Goal: Task Accomplishment & Management: Use online tool/utility

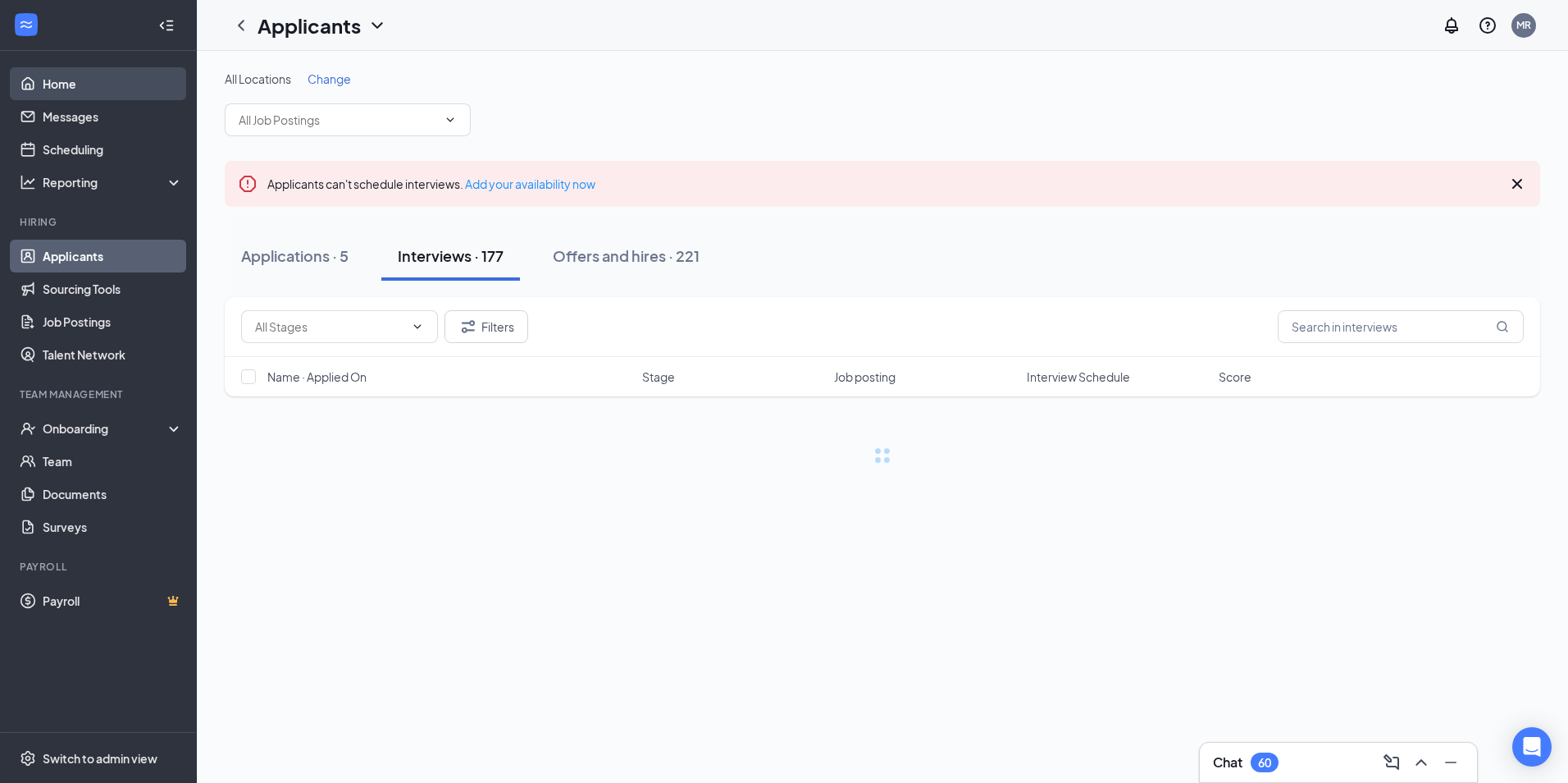
click at [71, 74] on link "Home" at bounding box center [112, 84] width 140 height 32
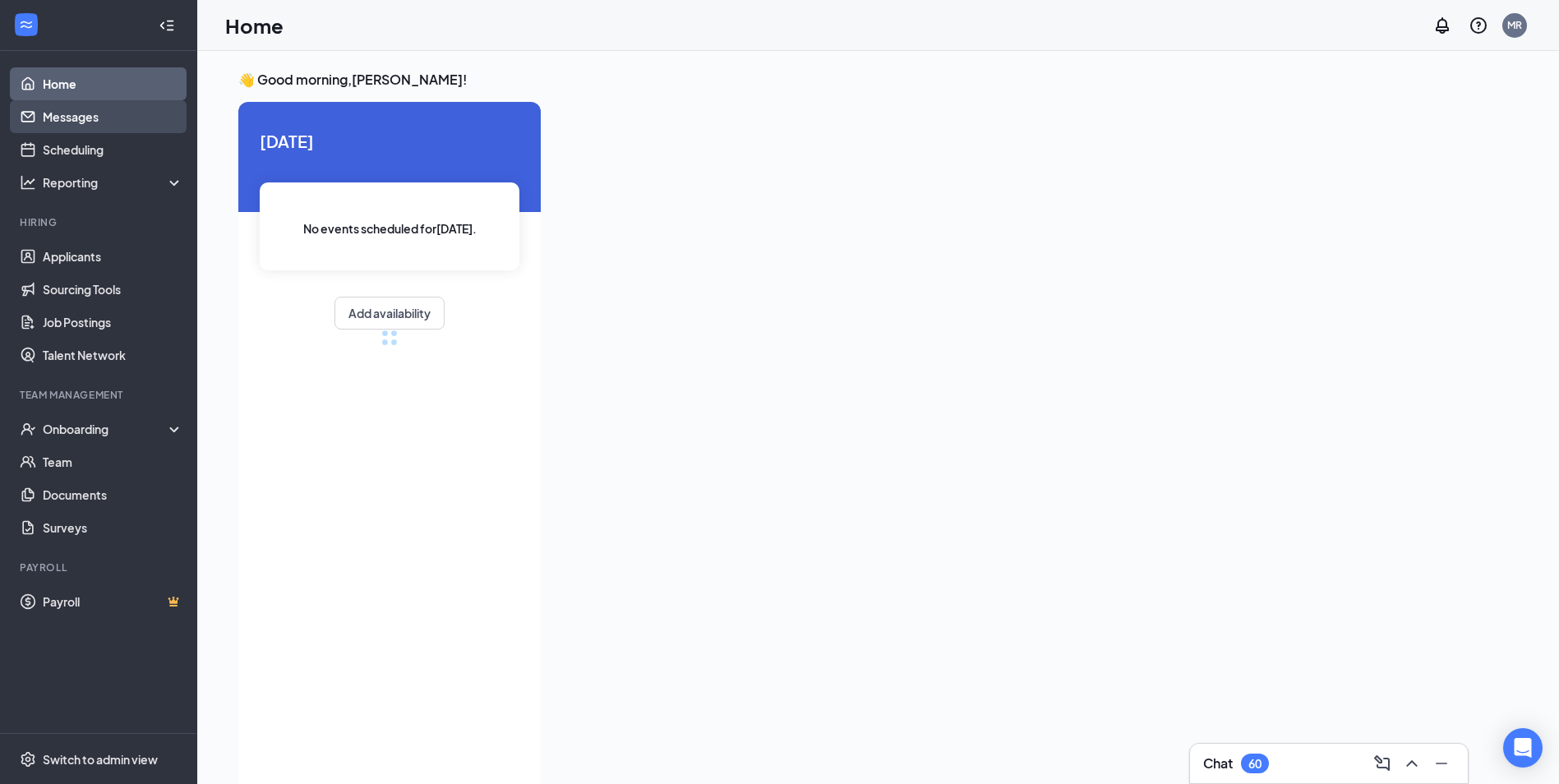
click at [76, 115] on link "Messages" at bounding box center [113, 116] width 140 height 32
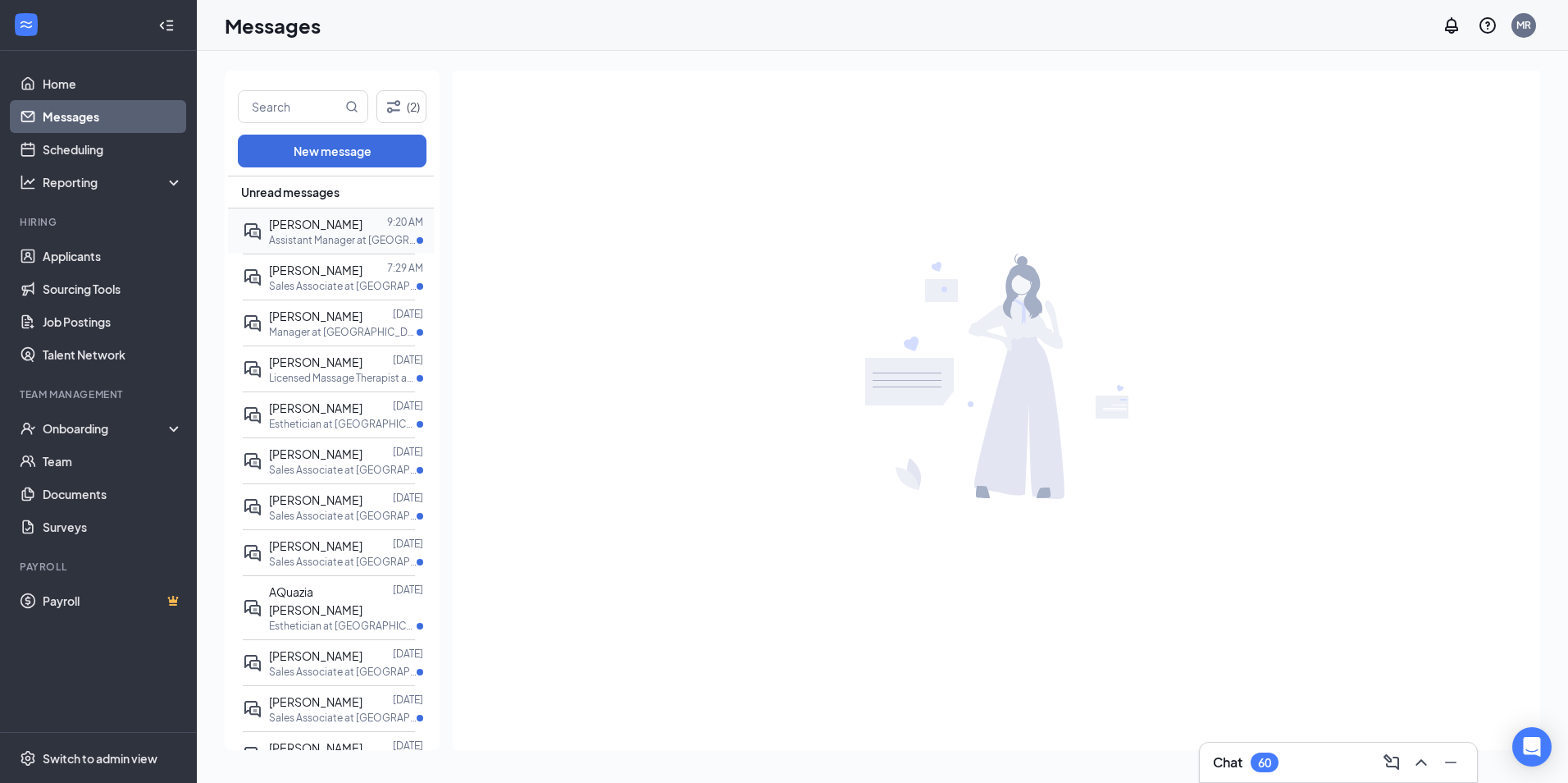
click at [337, 228] on span "[PERSON_NAME]" at bounding box center [316, 224] width 93 height 15
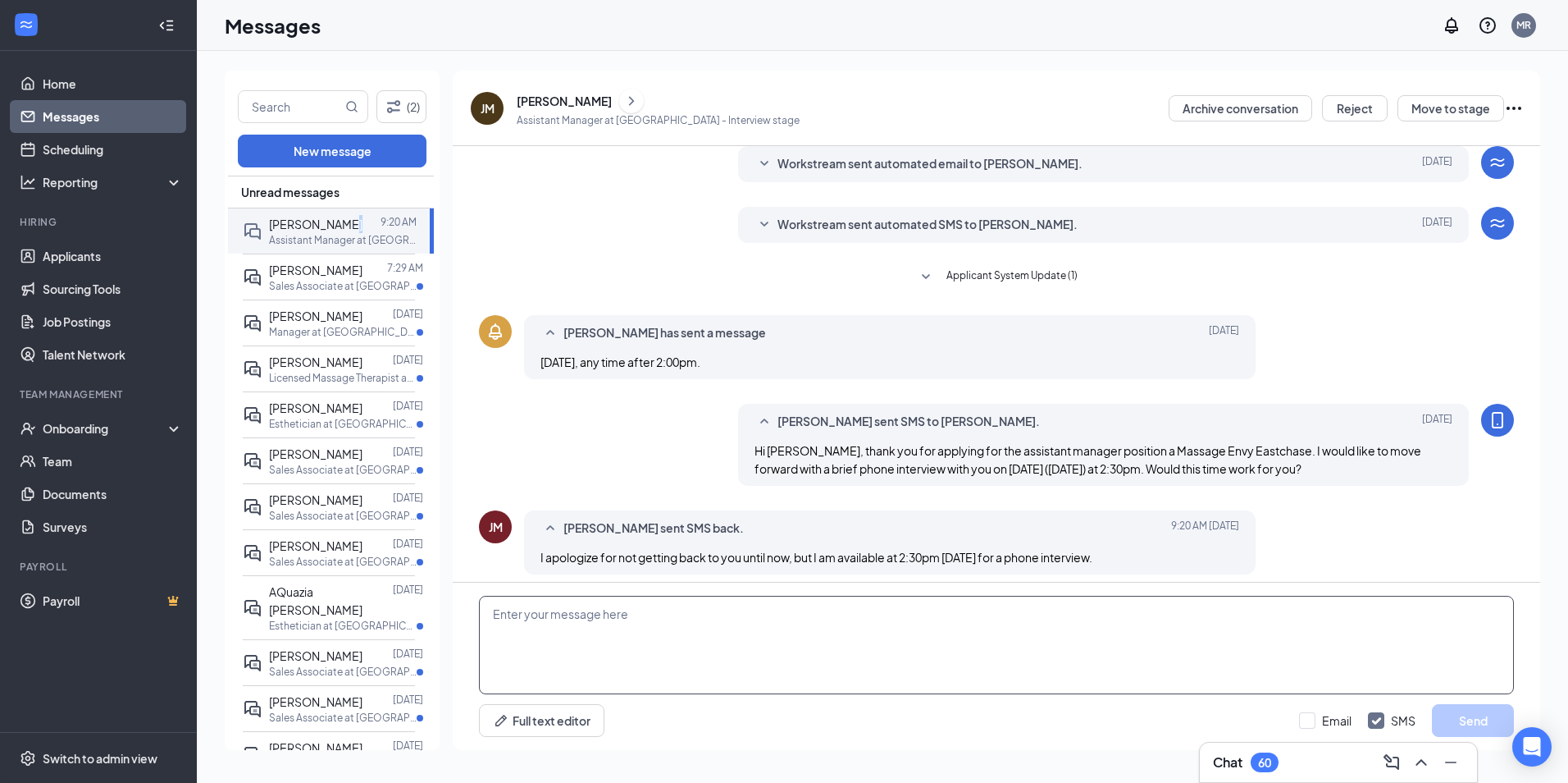
scroll to position [126, 0]
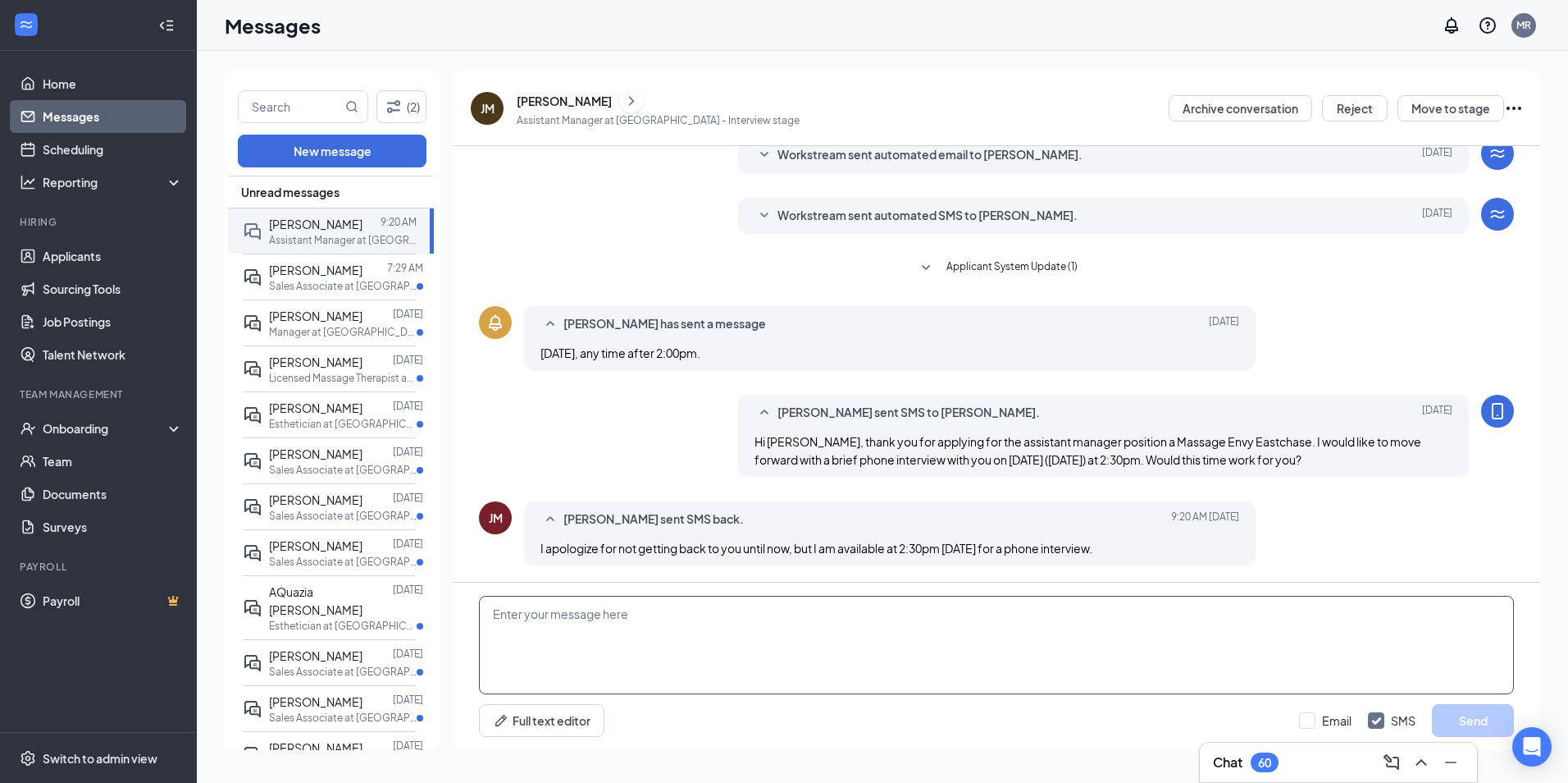
click at [727, 665] on textarea at bounding box center [996, 644] width 1035 height 98
type textarea "Hi [PERSON_NAME], I would not have availability left for [DATE] at 2:30. I do h…"
click at [1458, 728] on button "Send" at bounding box center [1473, 720] width 82 height 32
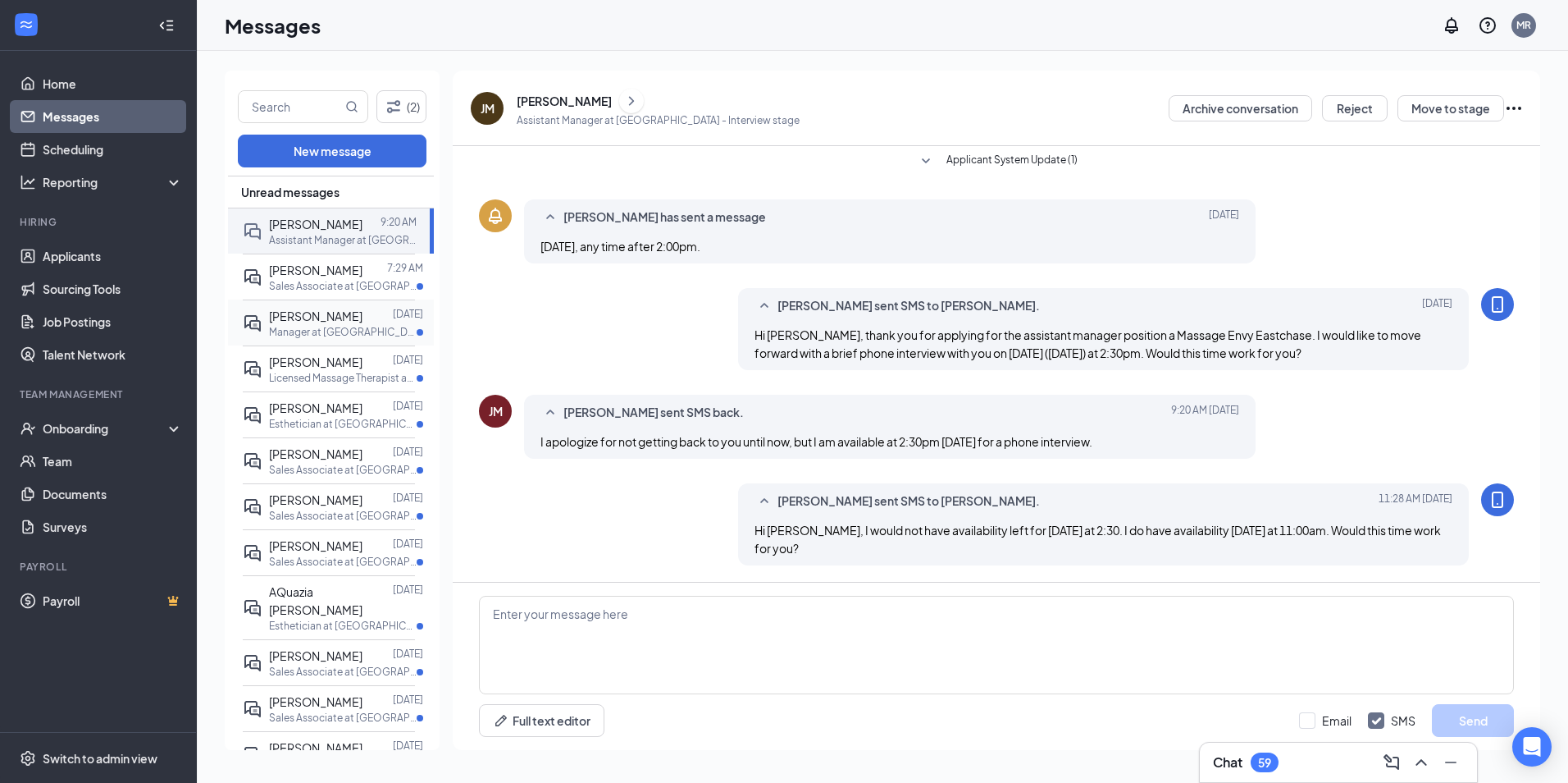
click at [346, 334] on p "Manager at [GEOGRAPHIC_DATA]" at bounding box center [343, 331] width 148 height 14
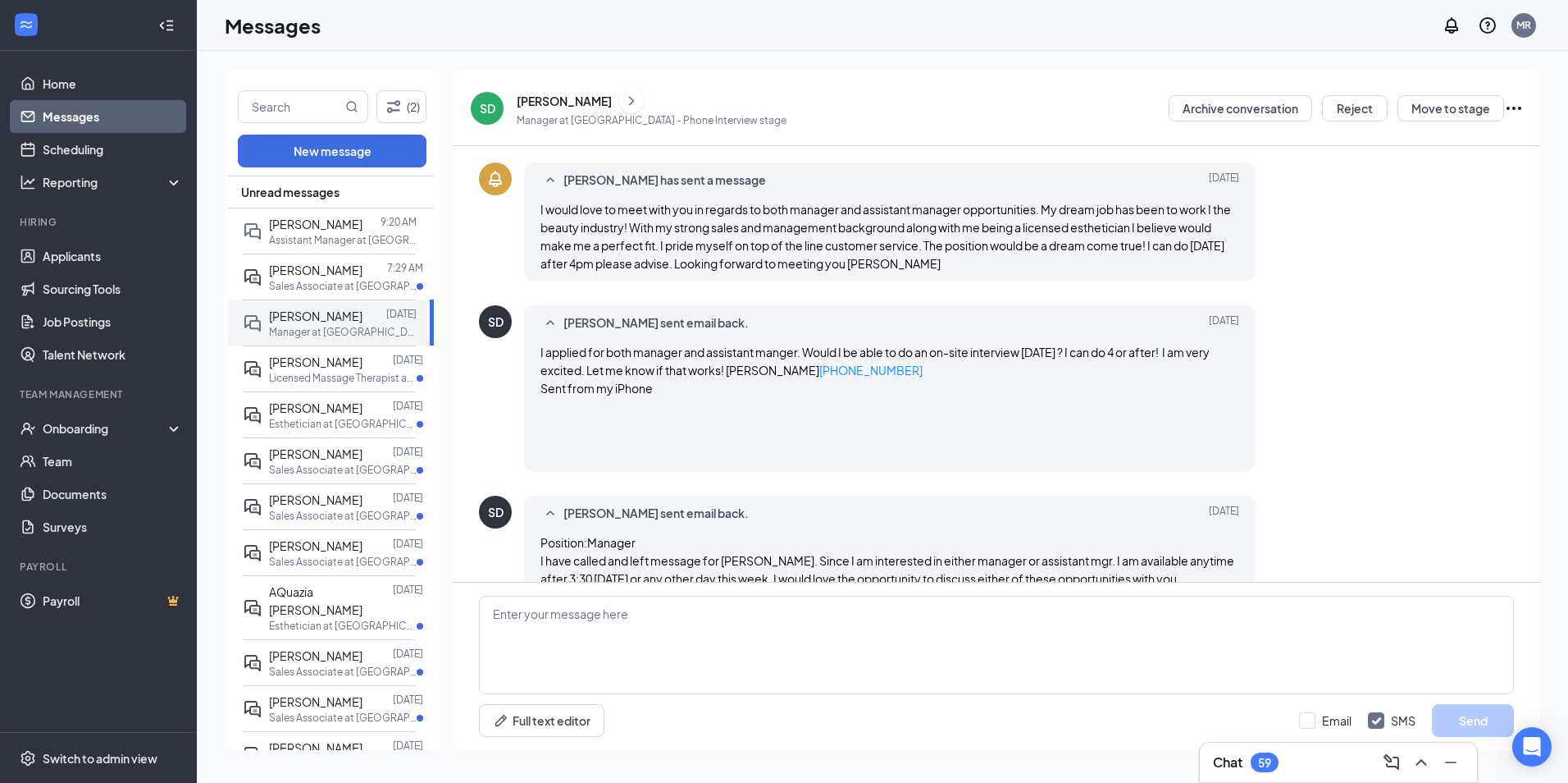
scroll to position [335, 0]
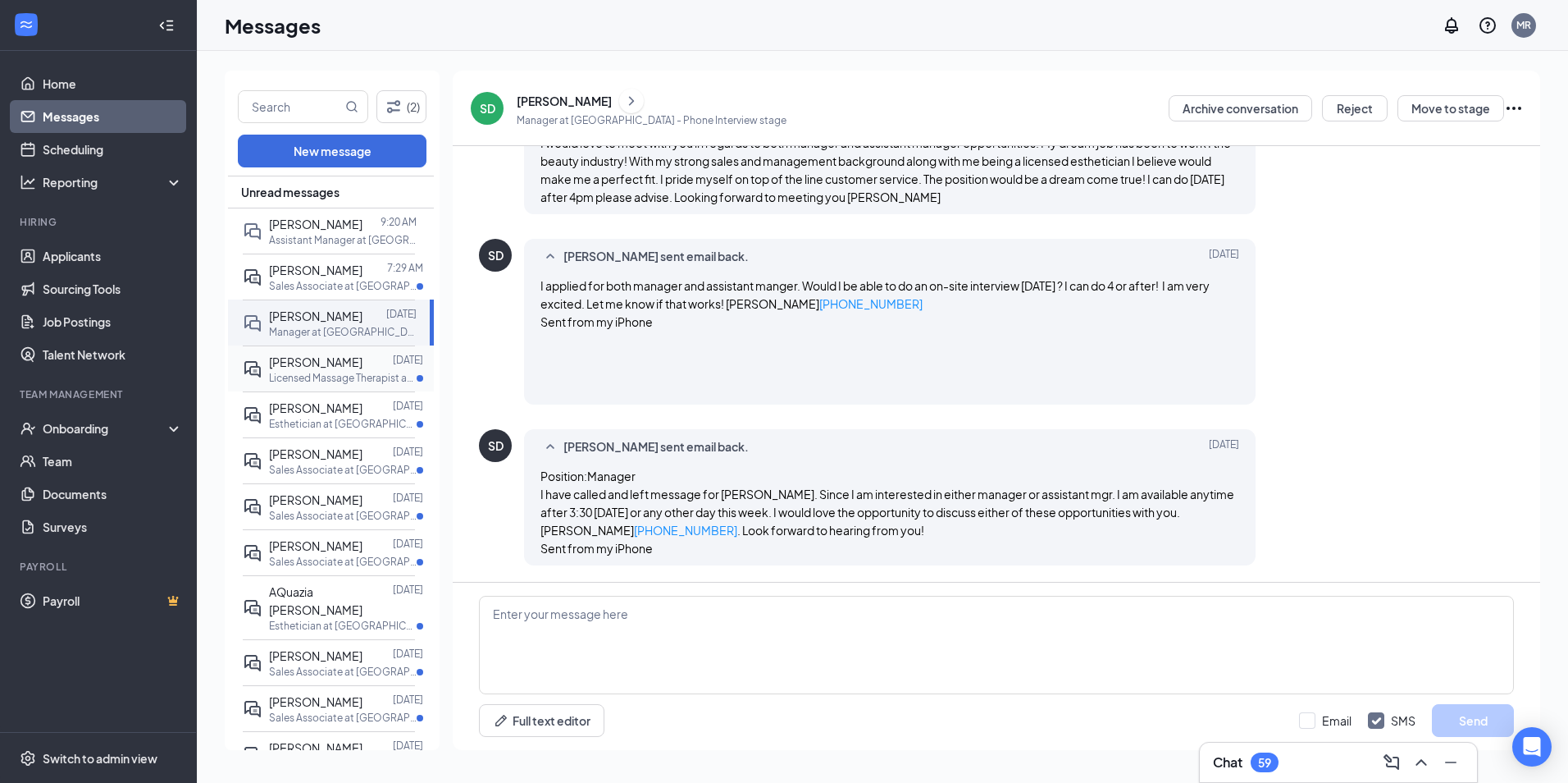
click at [358, 379] on p "Licensed Massage Therapist at Champions" at bounding box center [343, 377] width 148 height 14
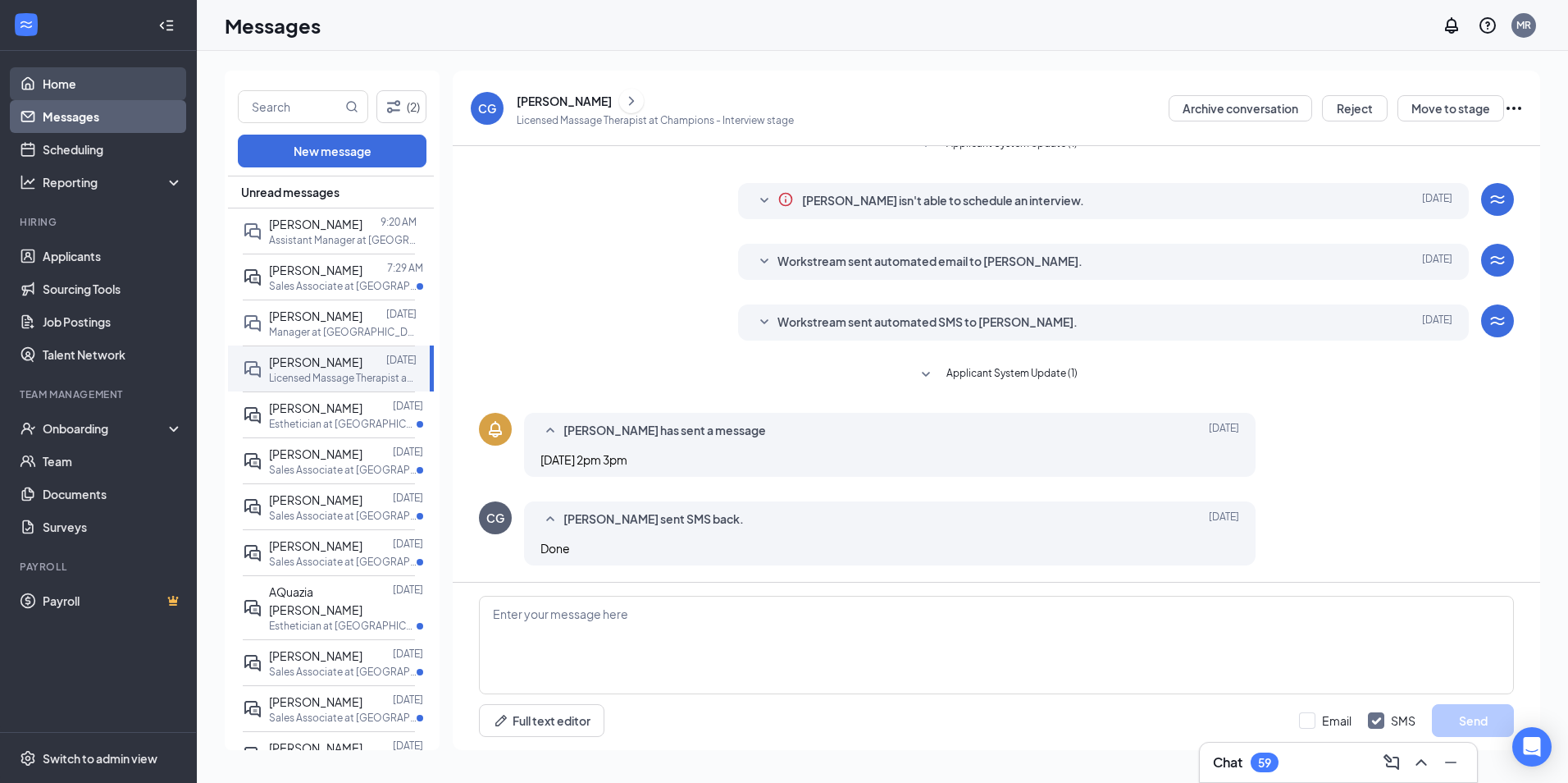
click at [52, 83] on link "Home" at bounding box center [112, 84] width 140 height 32
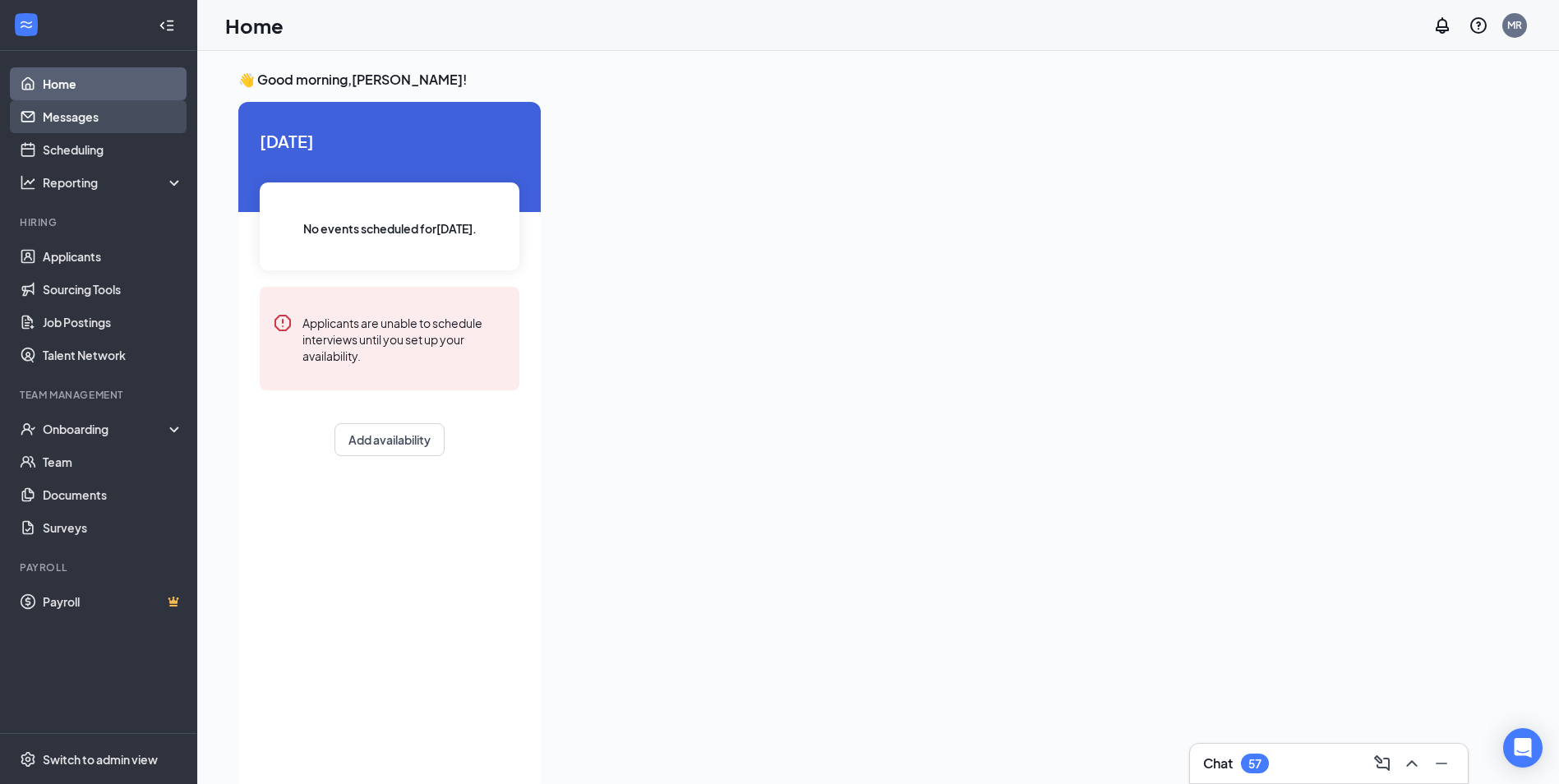
click at [128, 111] on link "Messages" at bounding box center [113, 116] width 140 height 32
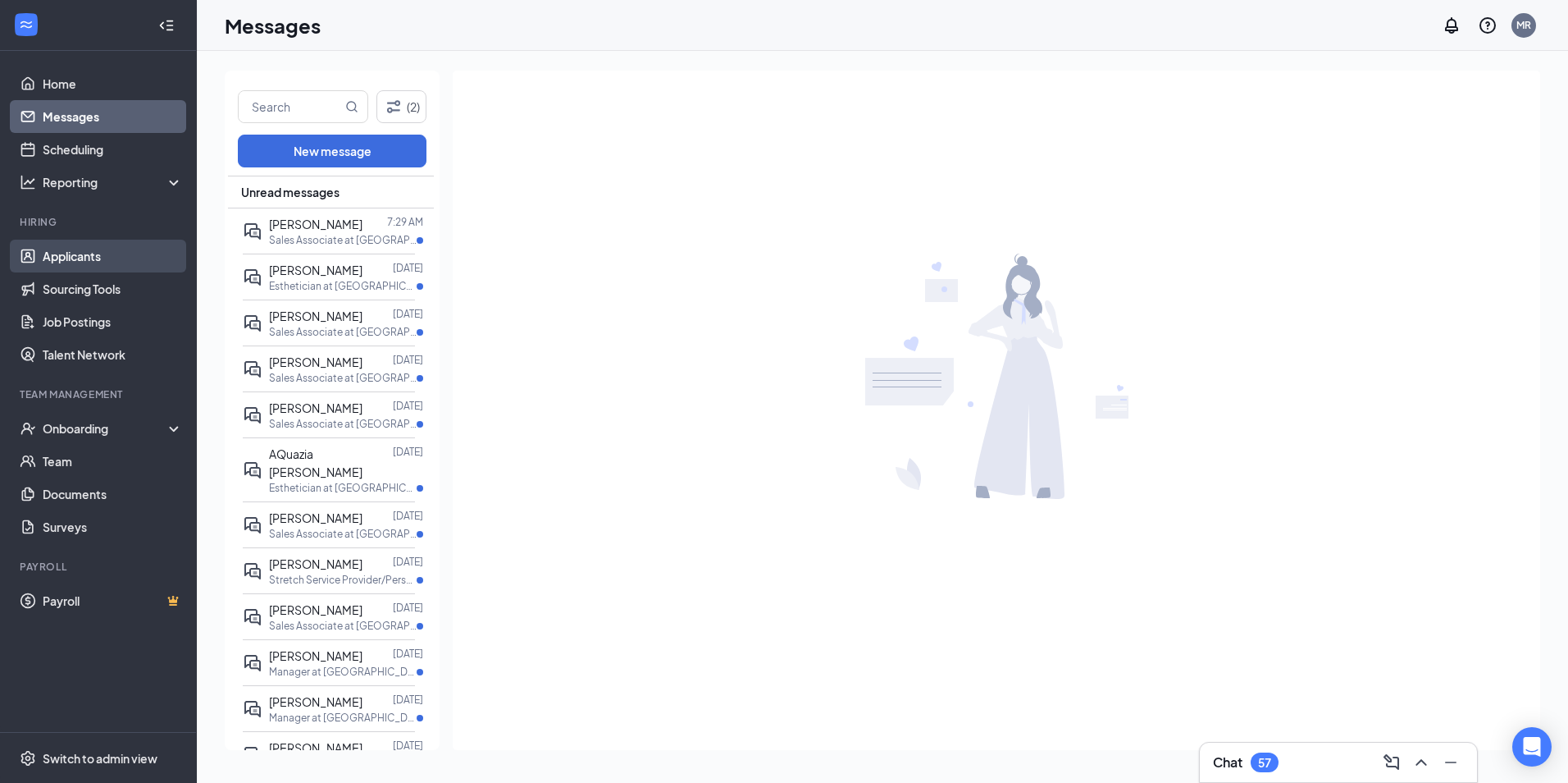
click at [97, 257] on link "Applicants" at bounding box center [112, 256] width 140 height 32
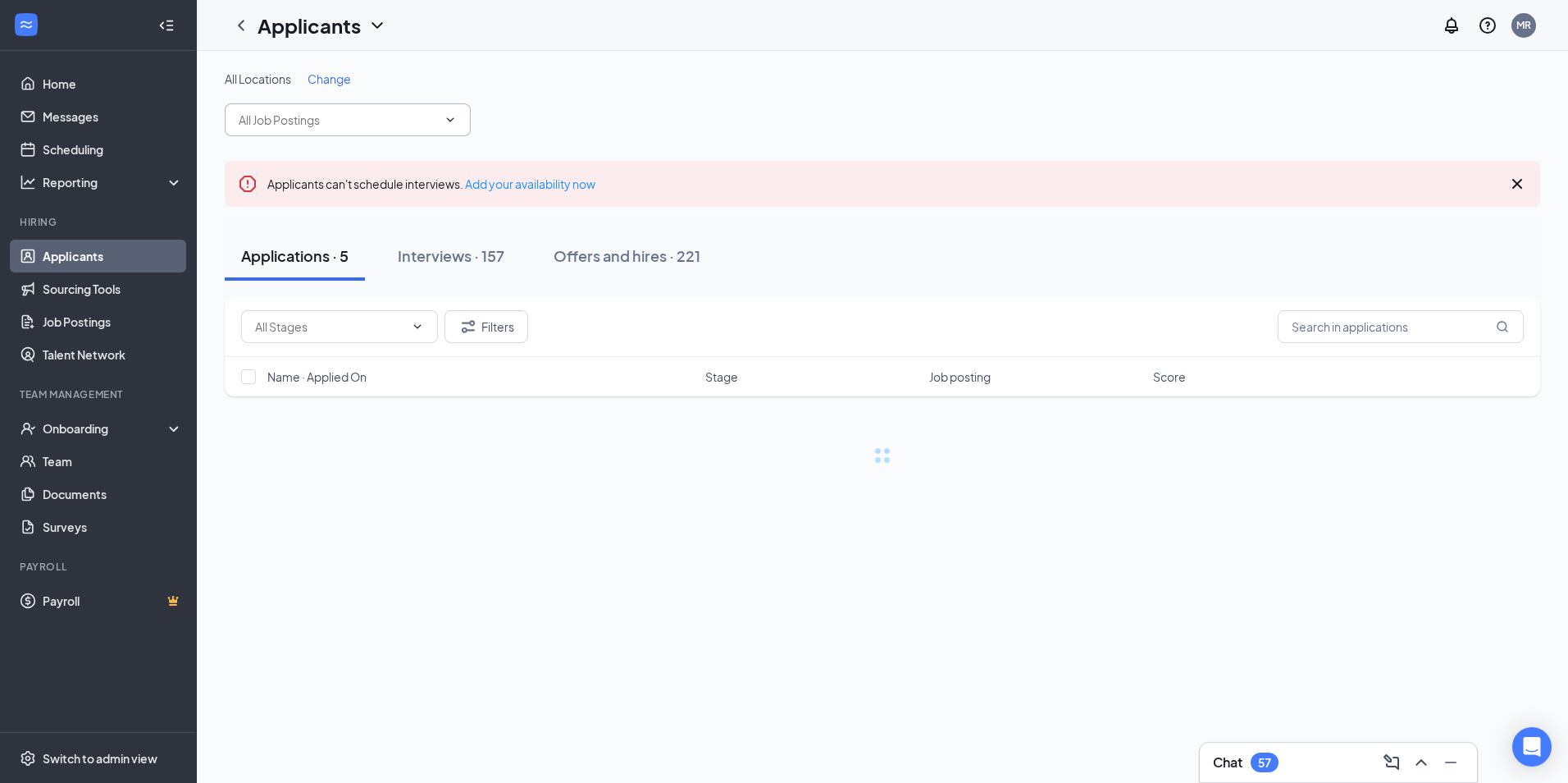
click at [361, 121] on input "text" at bounding box center [338, 119] width 198 height 18
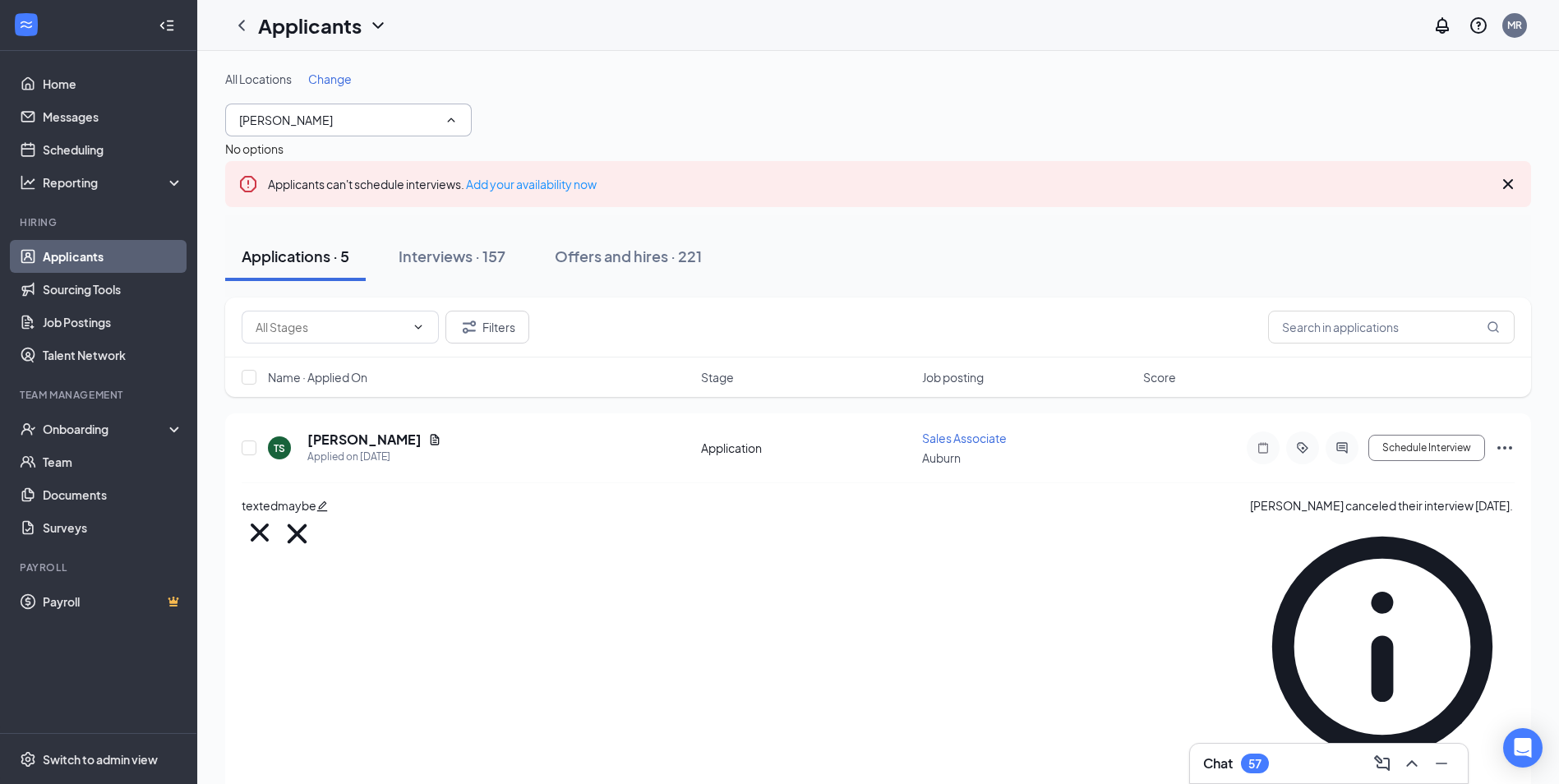
type input "[PERSON_NAME]"
click at [619, 80] on div "All Locations Change" at bounding box center [878, 78] width 1306 height 16
drag, startPoint x: 329, startPoint y: 123, endPoint x: 235, endPoint y: 116, distance: 94.3
click at [235, 116] on span "[PERSON_NAME]" at bounding box center [348, 120] width 246 height 32
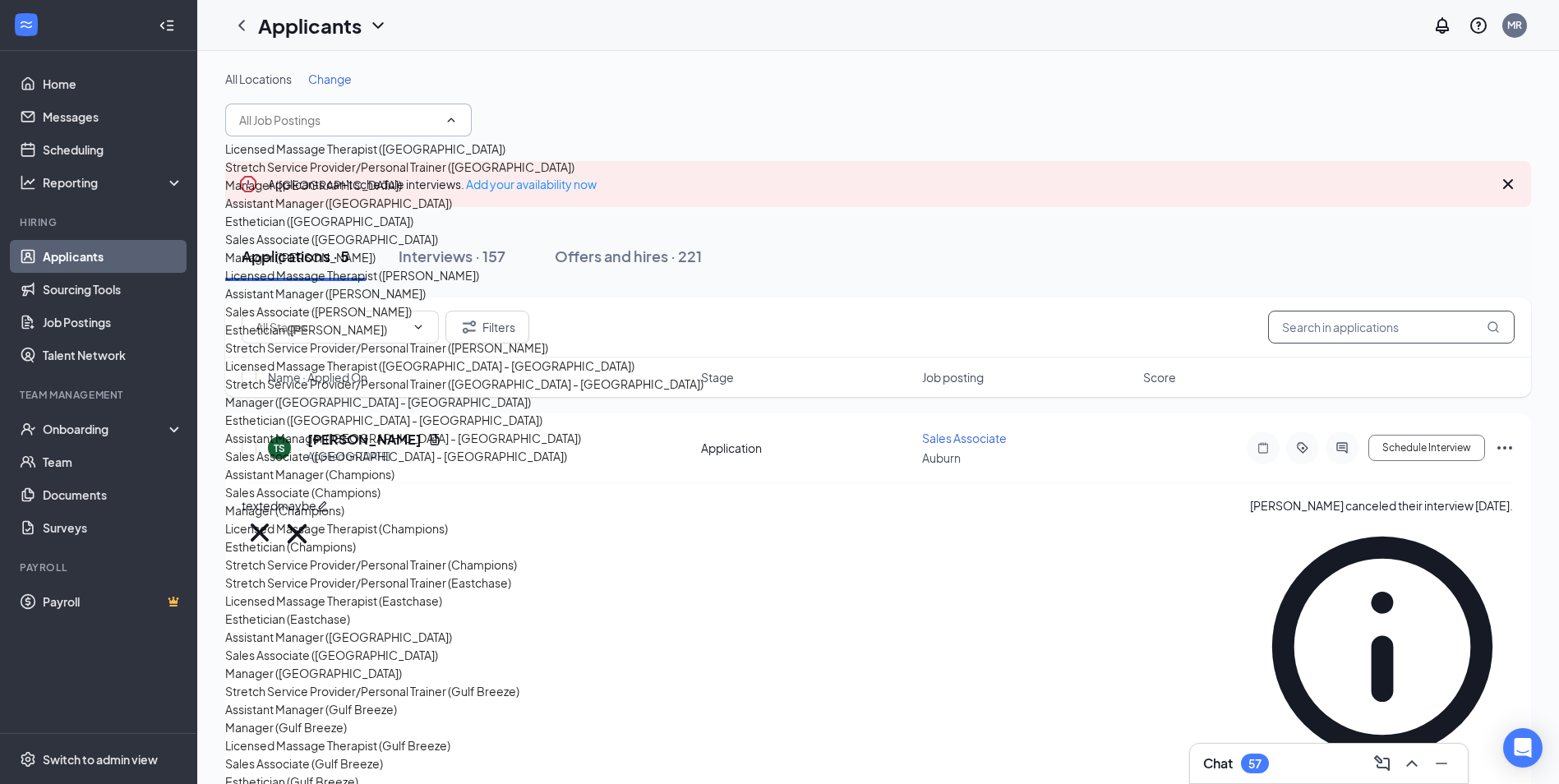
click at [1385, 331] on input "text" at bounding box center [1391, 327] width 246 height 32
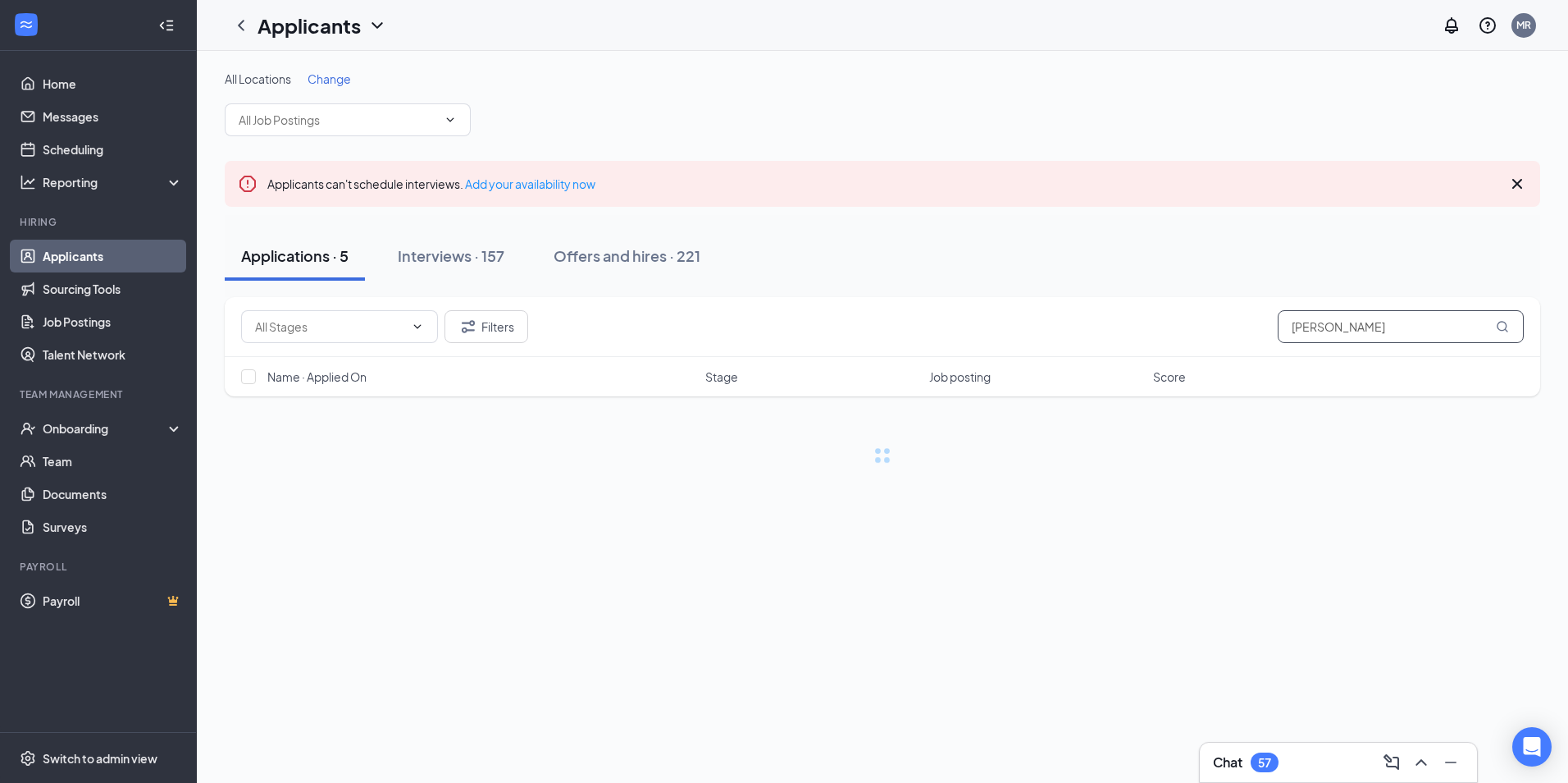
type input "[PERSON_NAME]"
click at [506, 246] on div "Interviews · 1 / 157" at bounding box center [483, 256] width 125 height 21
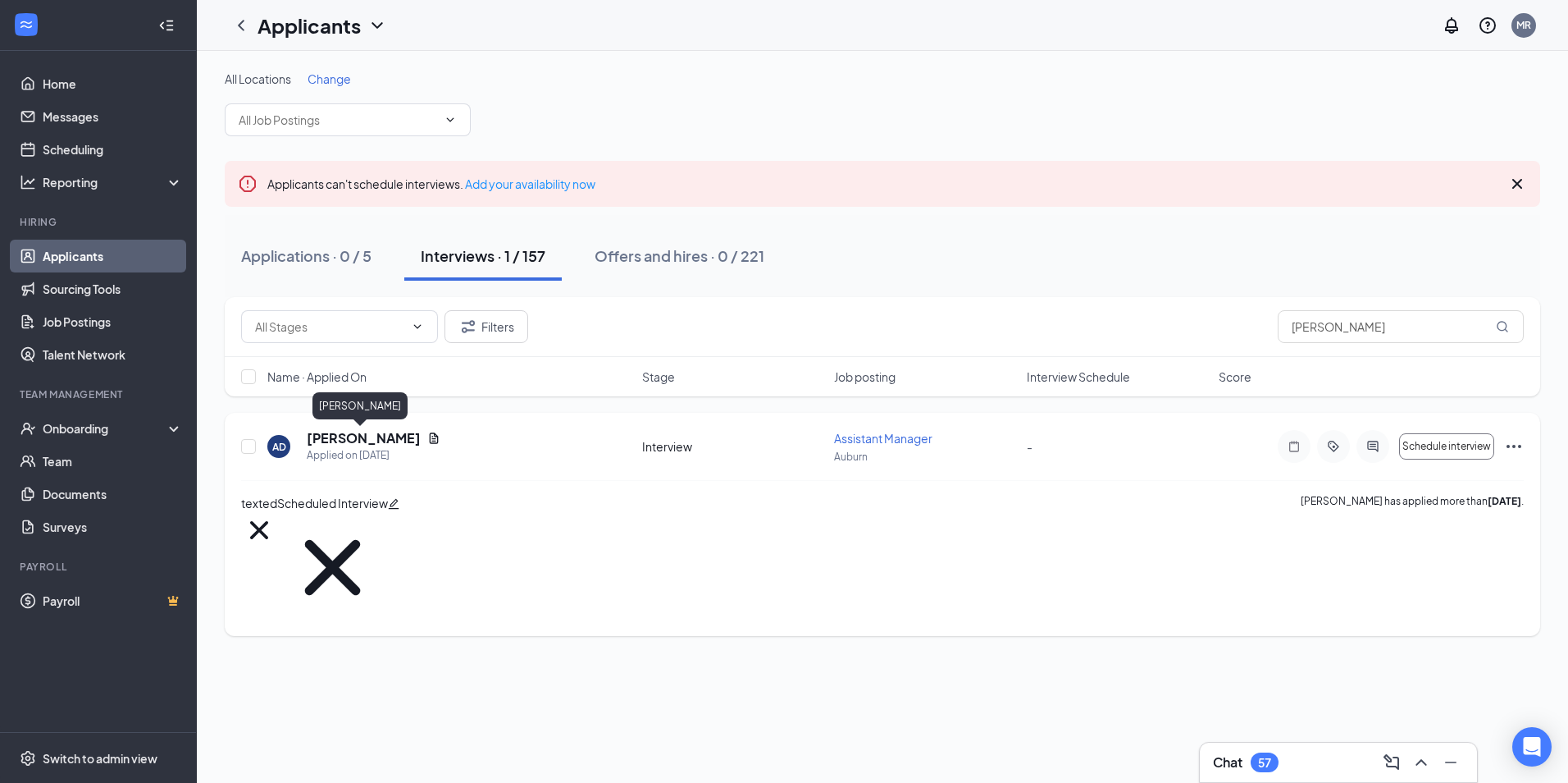
click at [375, 441] on h5 "[PERSON_NAME]" at bounding box center [364, 437] width 114 height 18
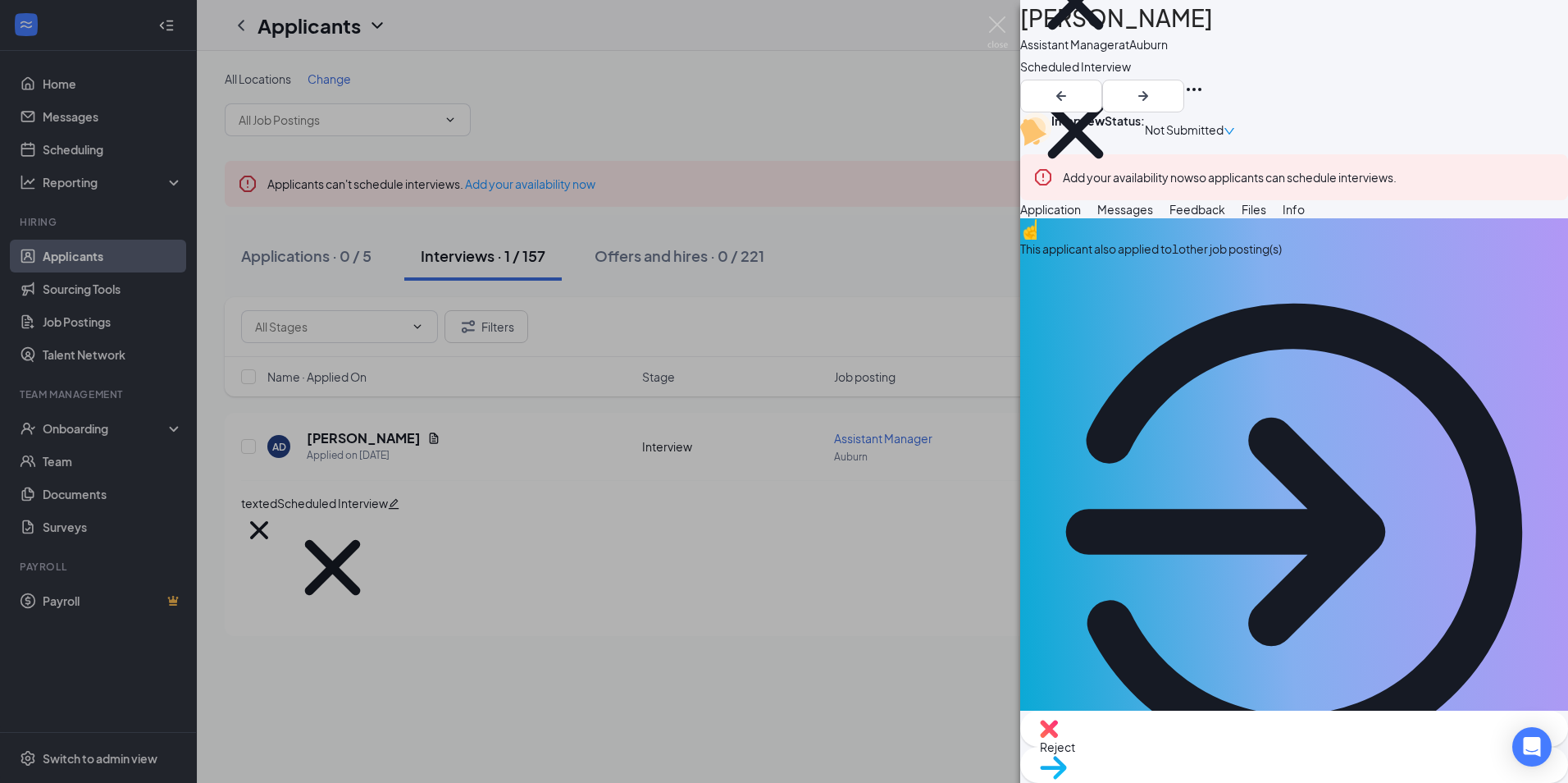
click at [1153, 216] on span "Messages" at bounding box center [1125, 210] width 56 height 15
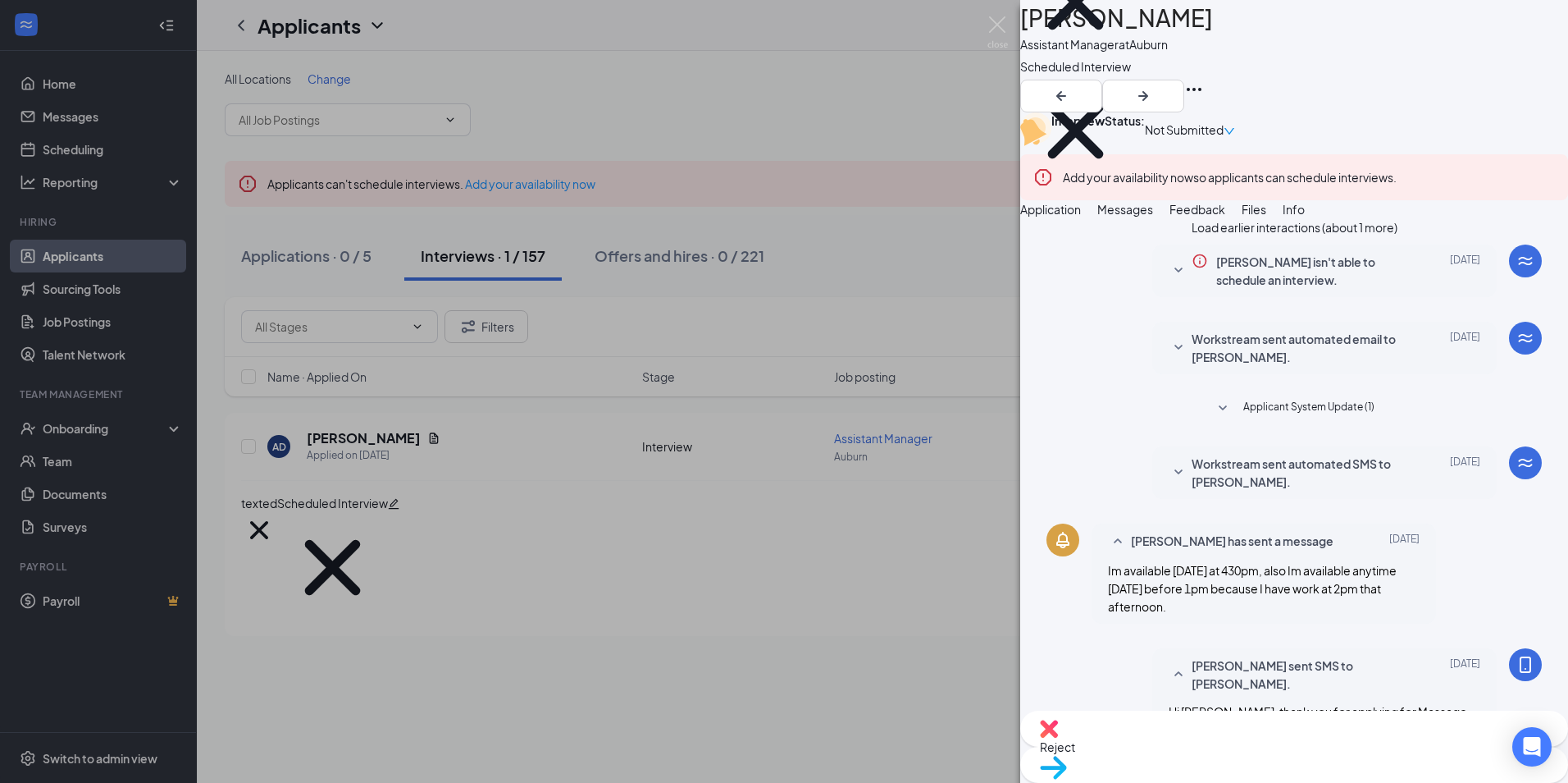
scroll to position [175, 0]
click at [1266, 216] on span "Files" at bounding box center [1254, 210] width 25 height 15
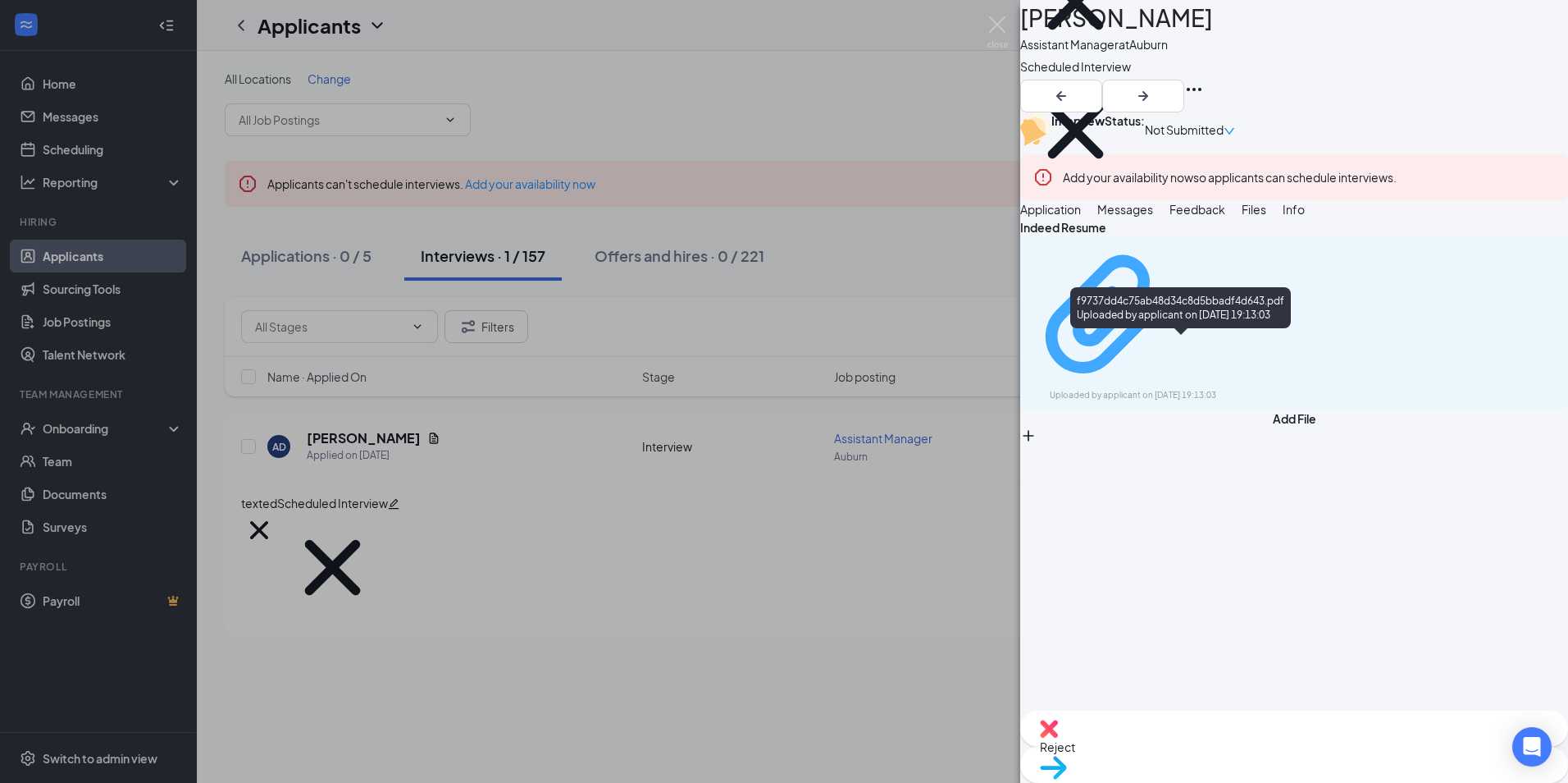
click at [1170, 352] on div "f9737dd4c75ab48d34c8d5bbadf4d643.pdf Uploaded by applicant on [DATE] 19:13:03" at bounding box center [1162, 323] width 266 height 158
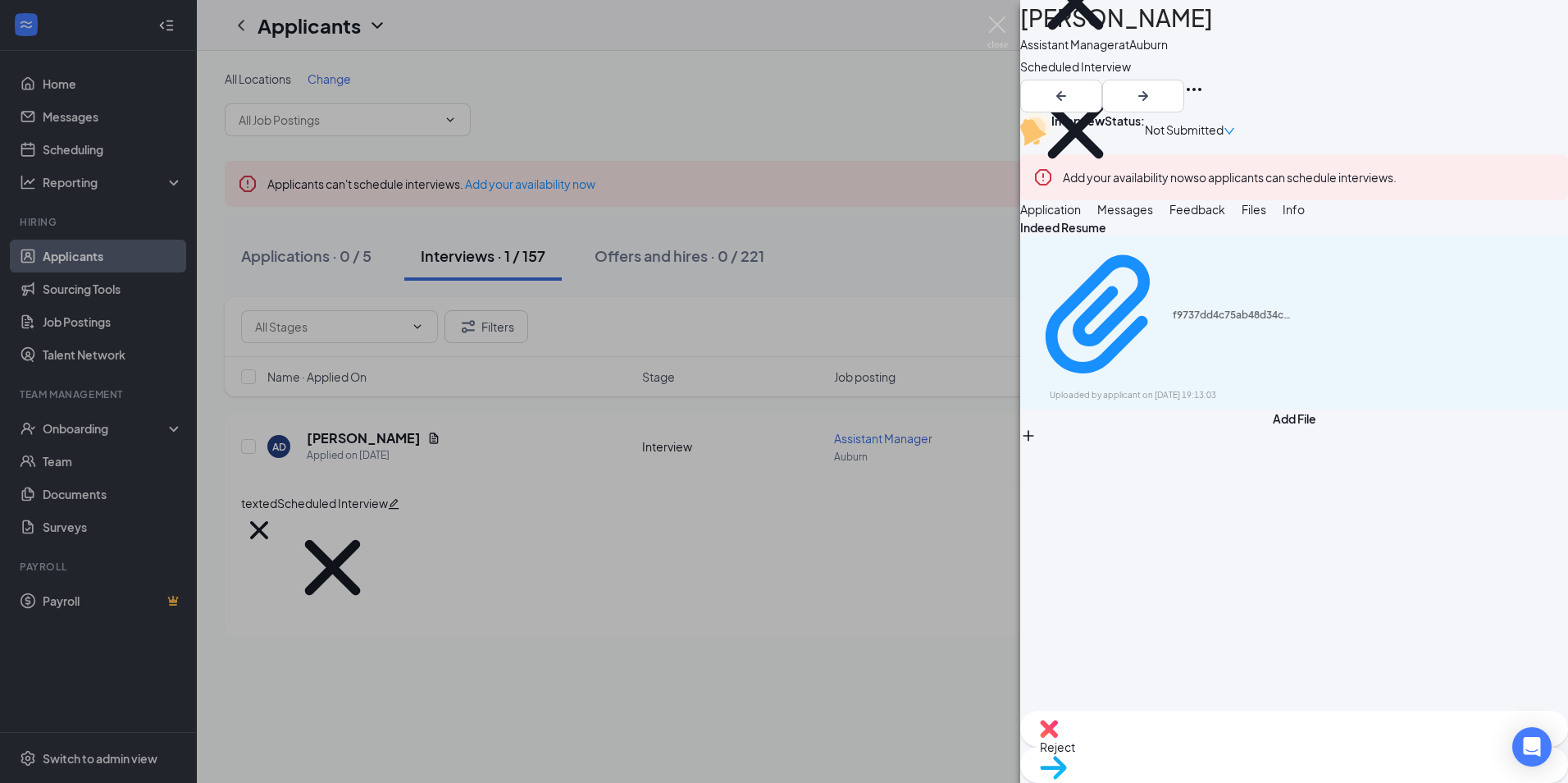
click at [1081, 216] on span "Application" at bounding box center [1051, 210] width 61 height 15
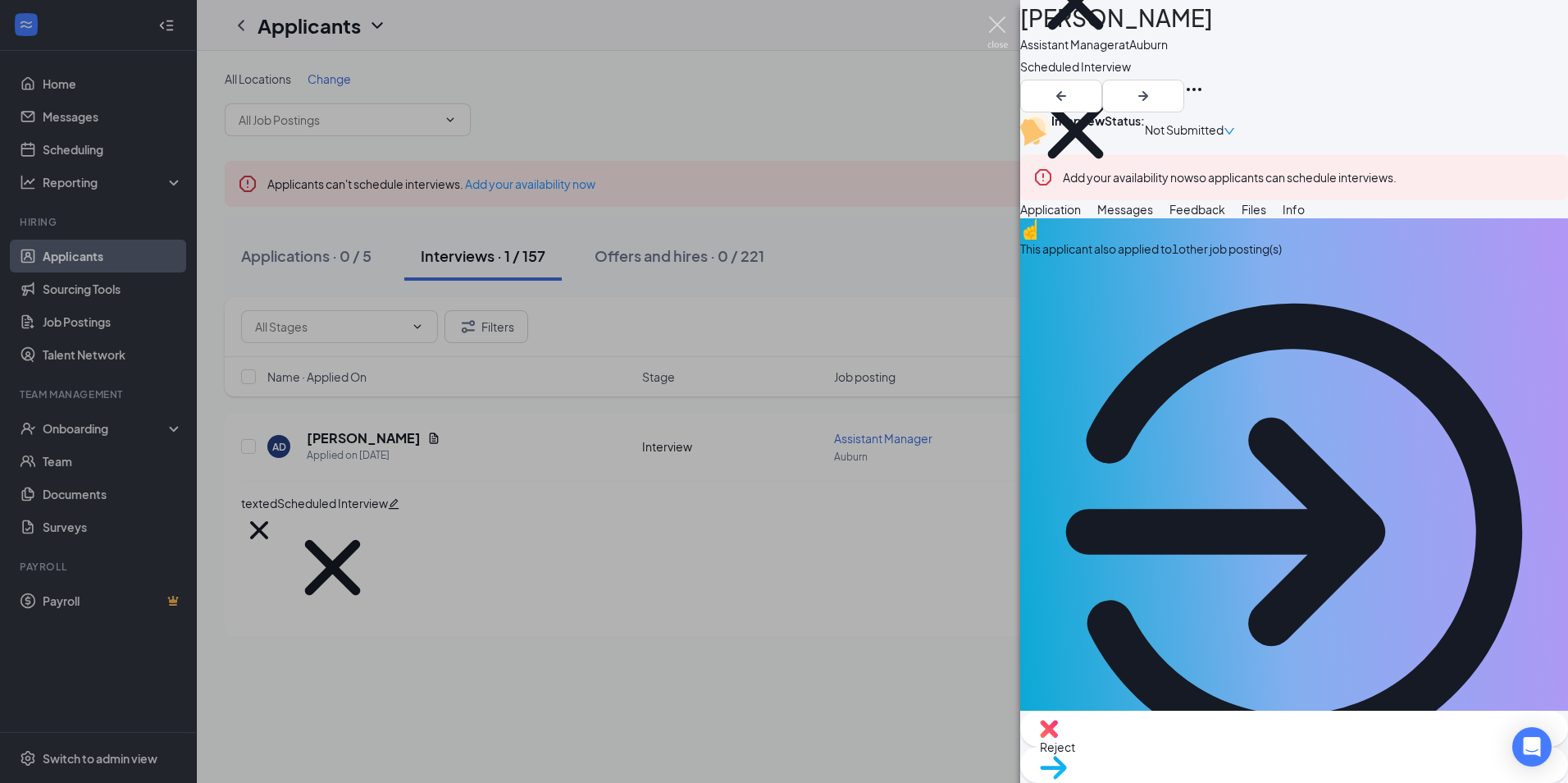
click at [998, 16] on img at bounding box center [998, 32] width 21 height 32
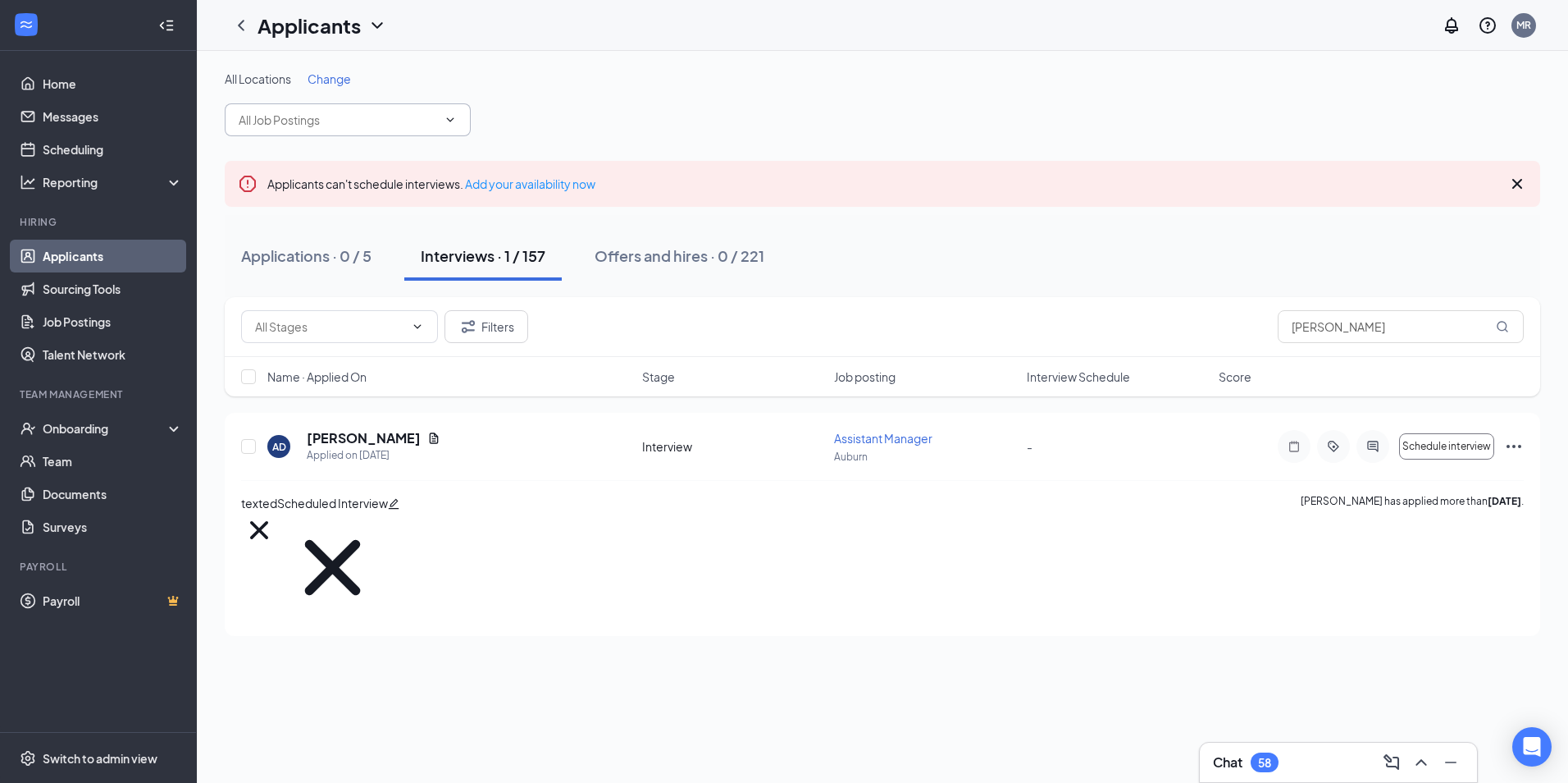
click at [334, 120] on input "text" at bounding box center [338, 119] width 198 height 18
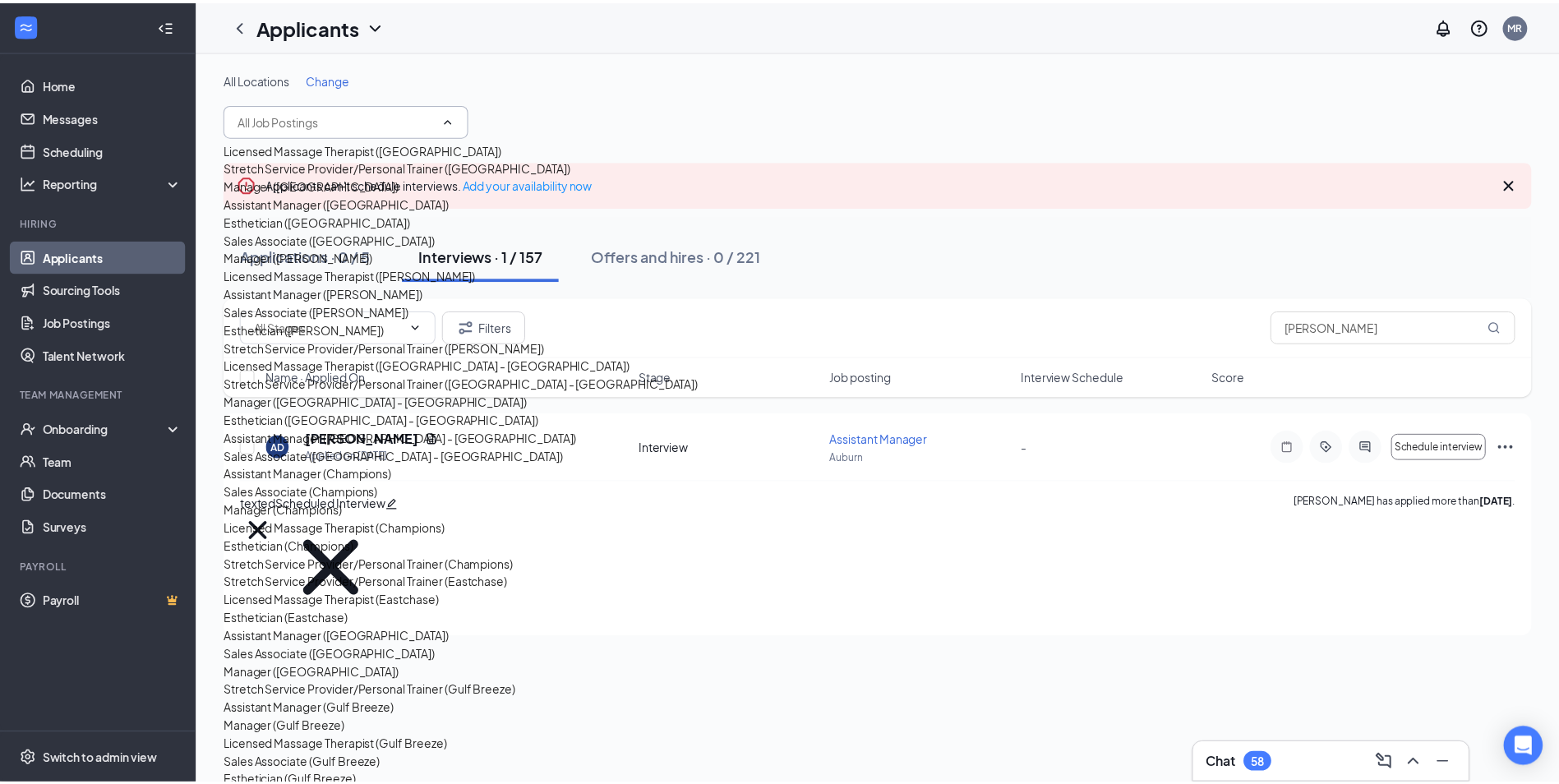
scroll to position [1150, 0]
click at [379, 628] on div "Assistant Manager ([GEOGRAPHIC_DATA])" at bounding box center [339, 636] width 227 height 18
type input "Assistant Manager ([GEOGRAPHIC_DATA])"
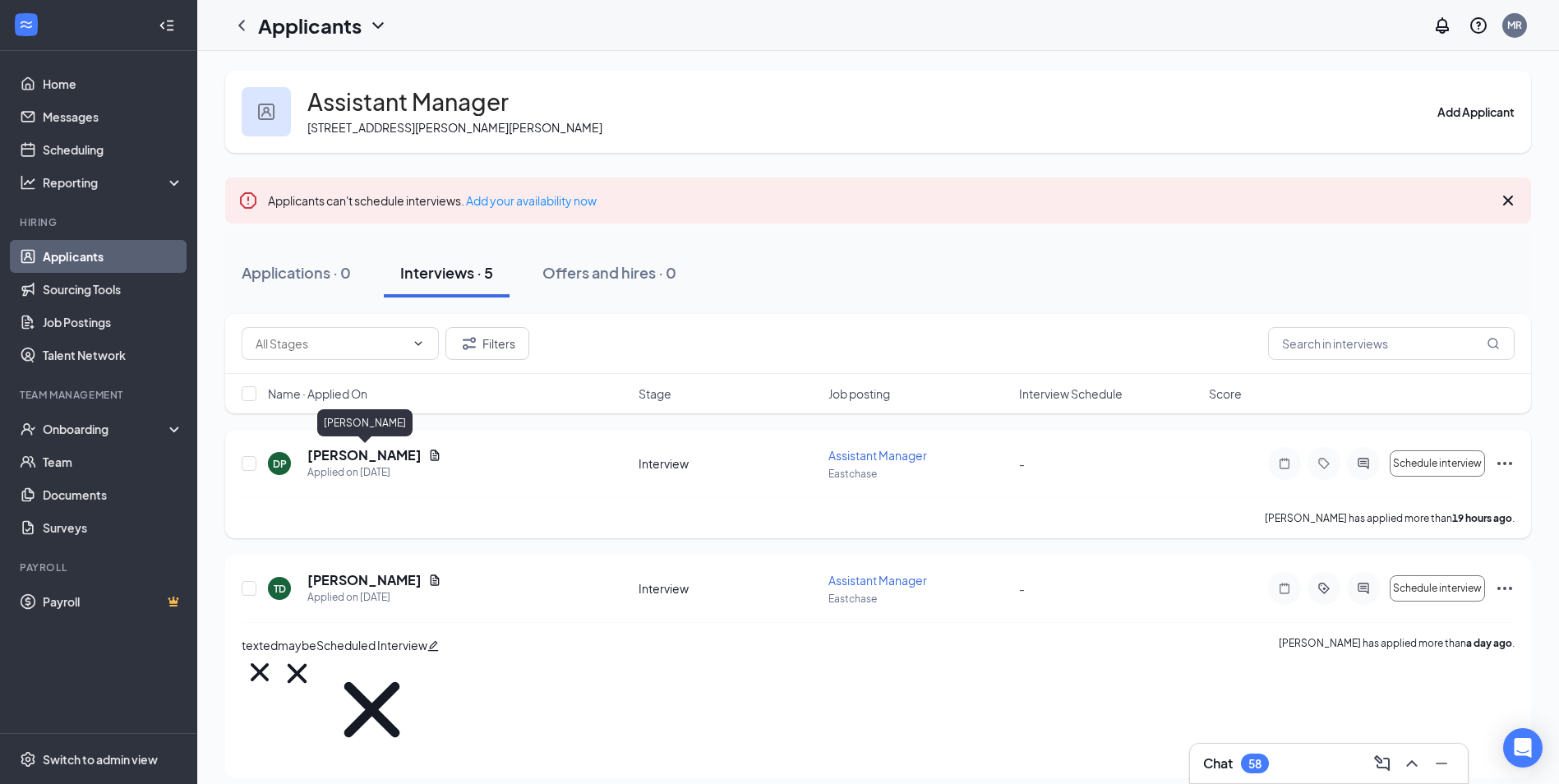
click at [346, 449] on h5 "[PERSON_NAME]" at bounding box center [364, 455] width 114 height 18
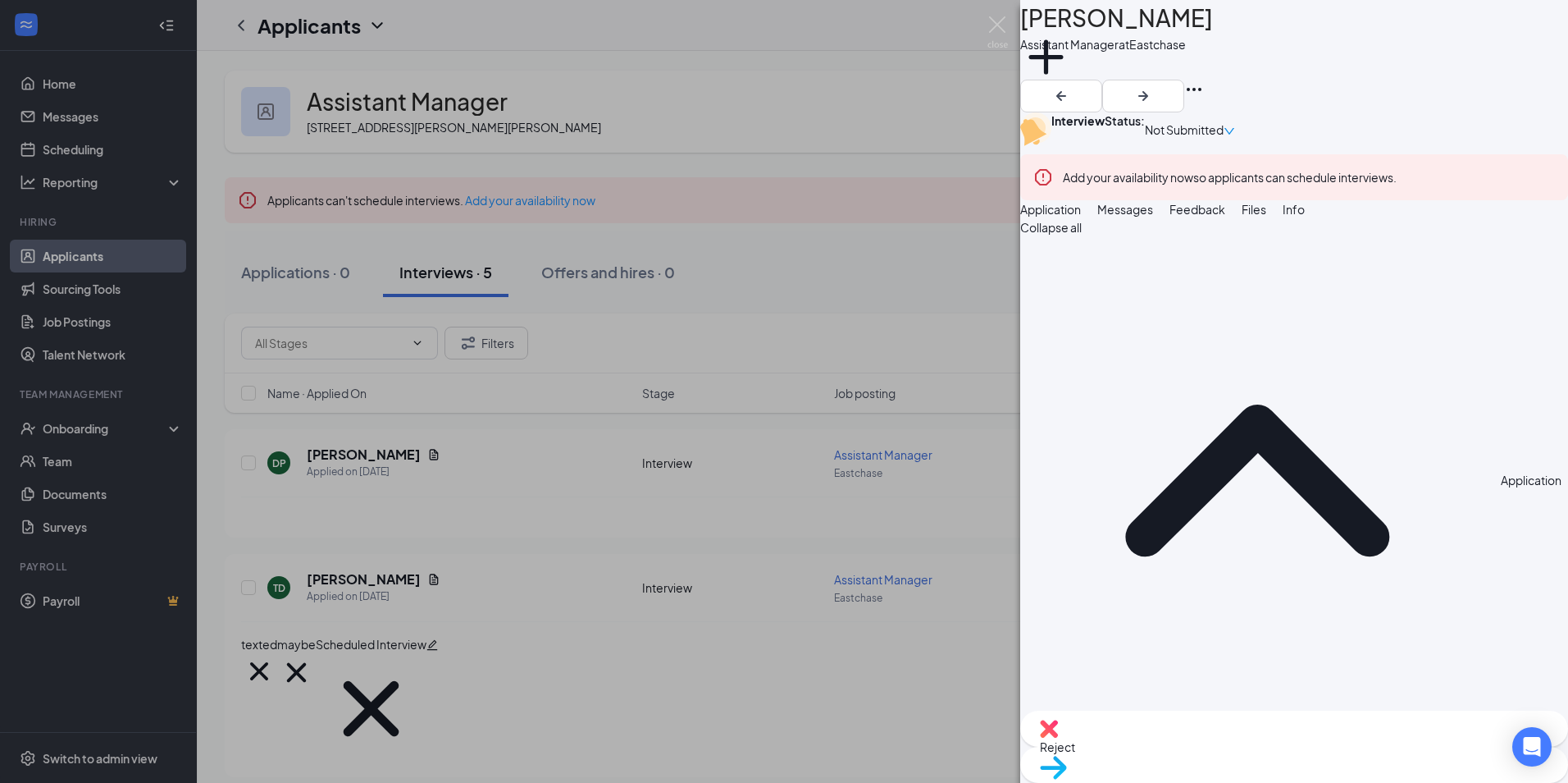
click at [1266, 216] on span "Files" at bounding box center [1254, 210] width 25 height 15
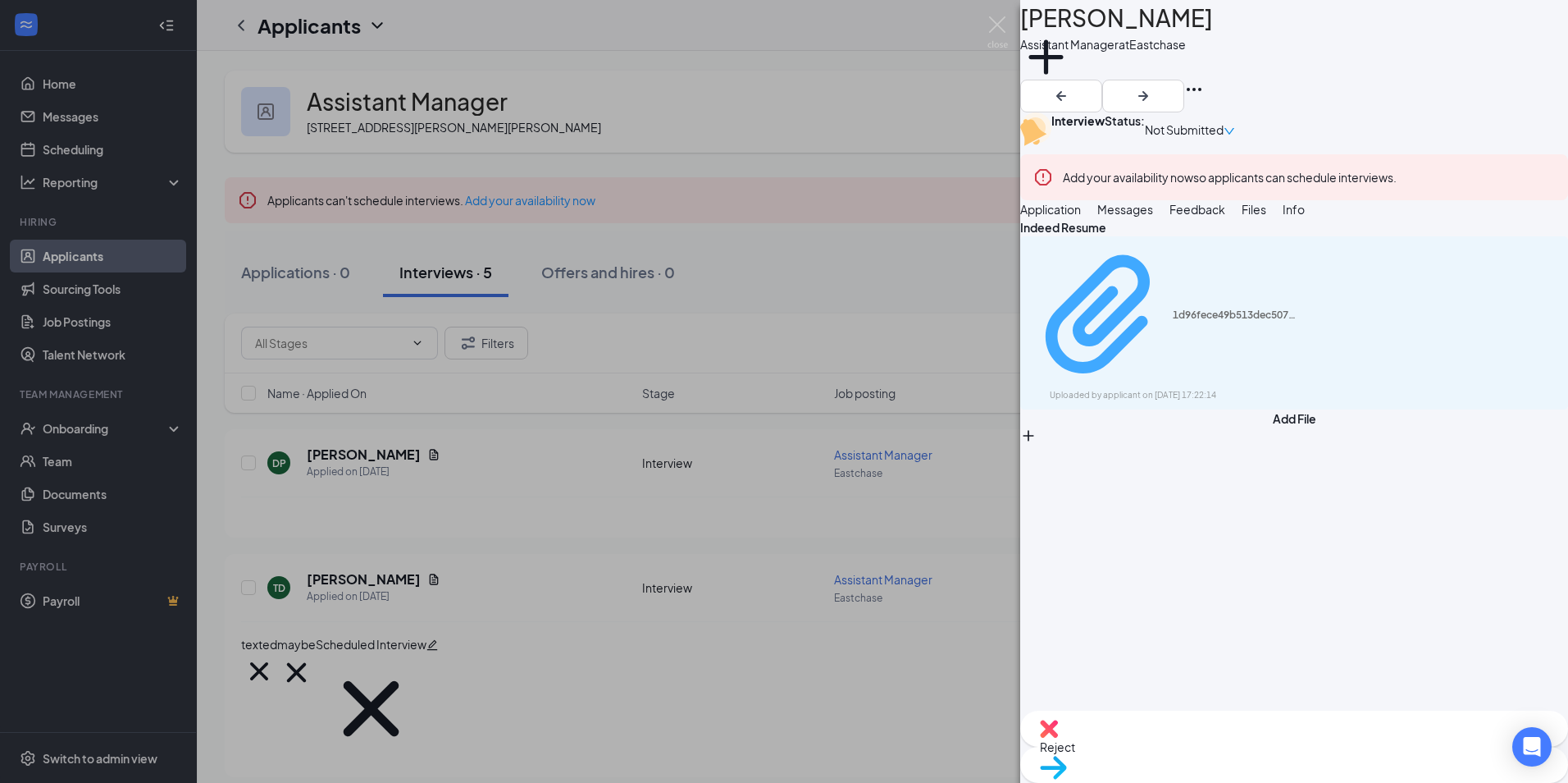
click at [1192, 389] on div "Uploaded by applicant on [DATE] 17:22:14" at bounding box center [1173, 395] width 246 height 13
click at [1005, 27] on img at bounding box center [998, 32] width 21 height 32
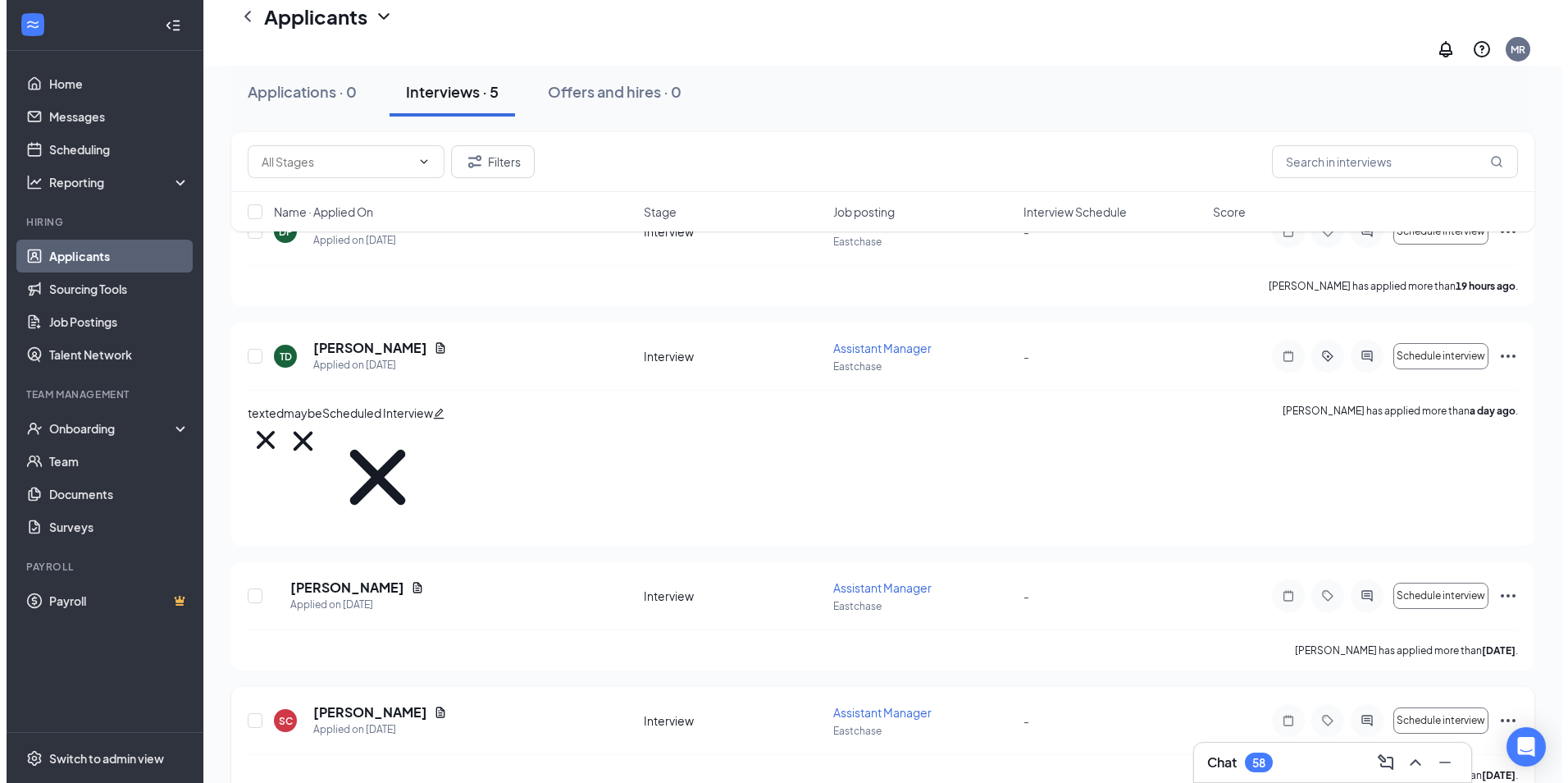
scroll to position [290, 0]
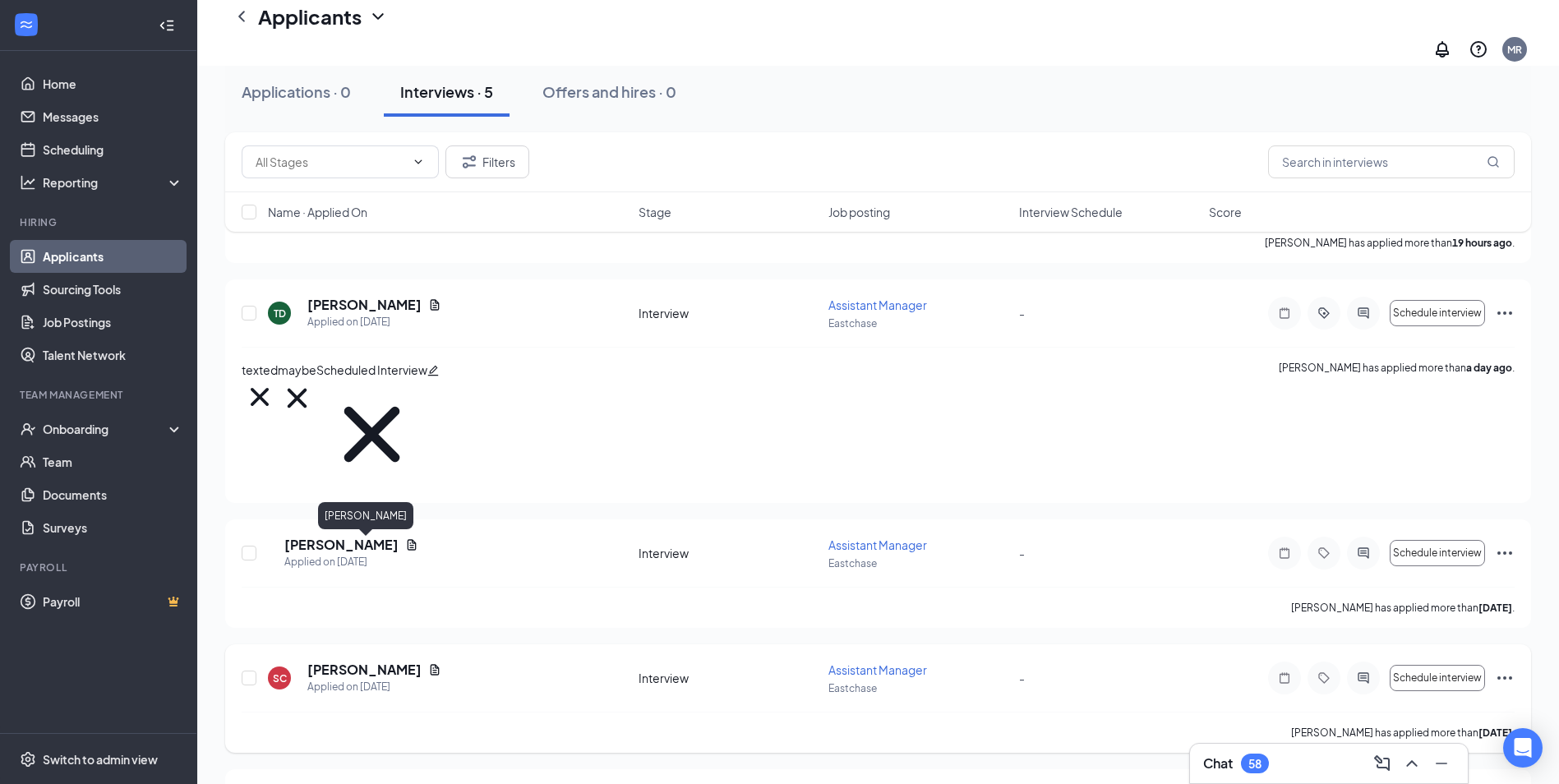
click at [365, 661] on h5 "[PERSON_NAME]" at bounding box center [364, 670] width 114 height 18
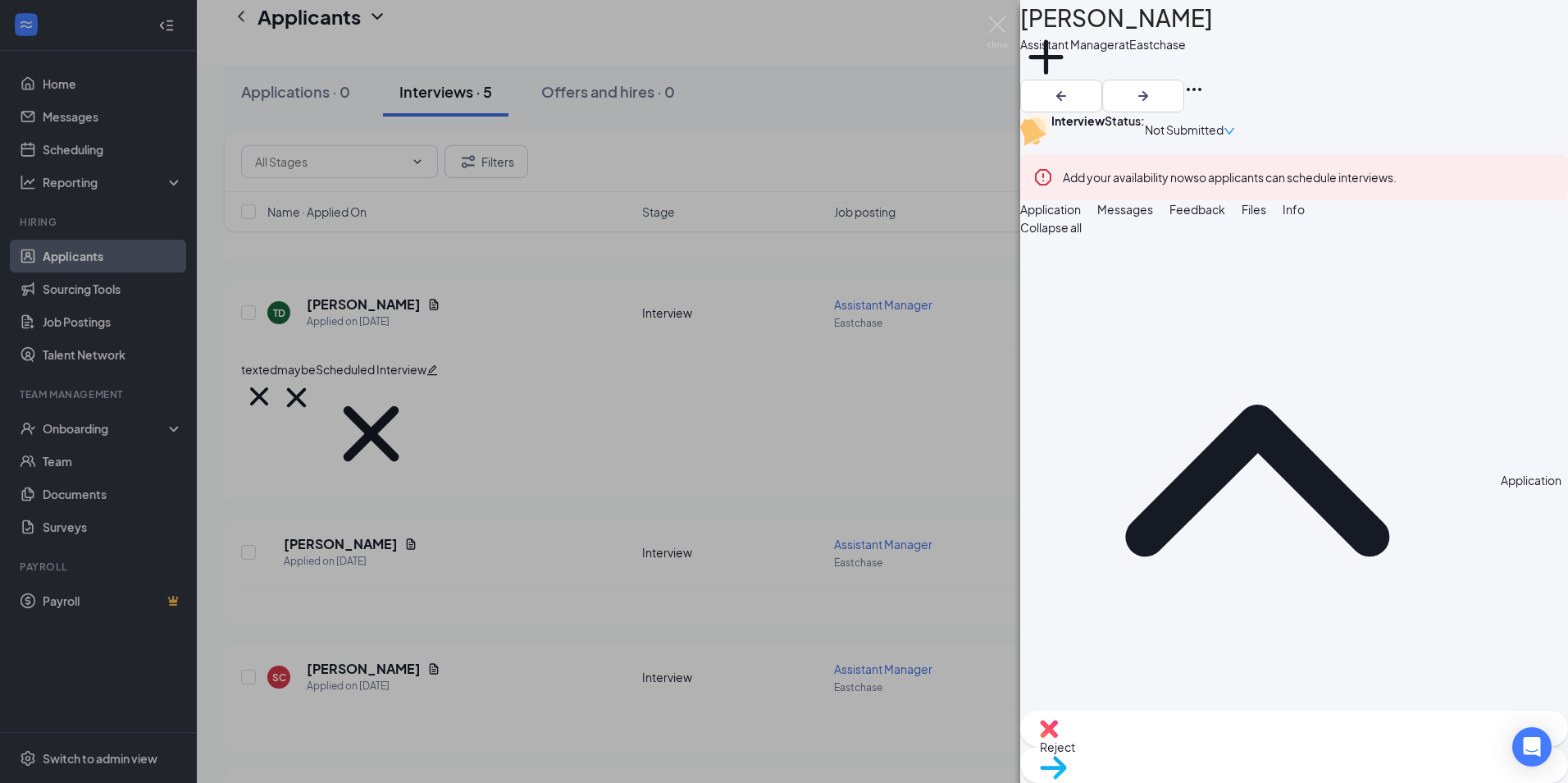
click at [1266, 216] on span "Files" at bounding box center [1254, 210] width 25 height 15
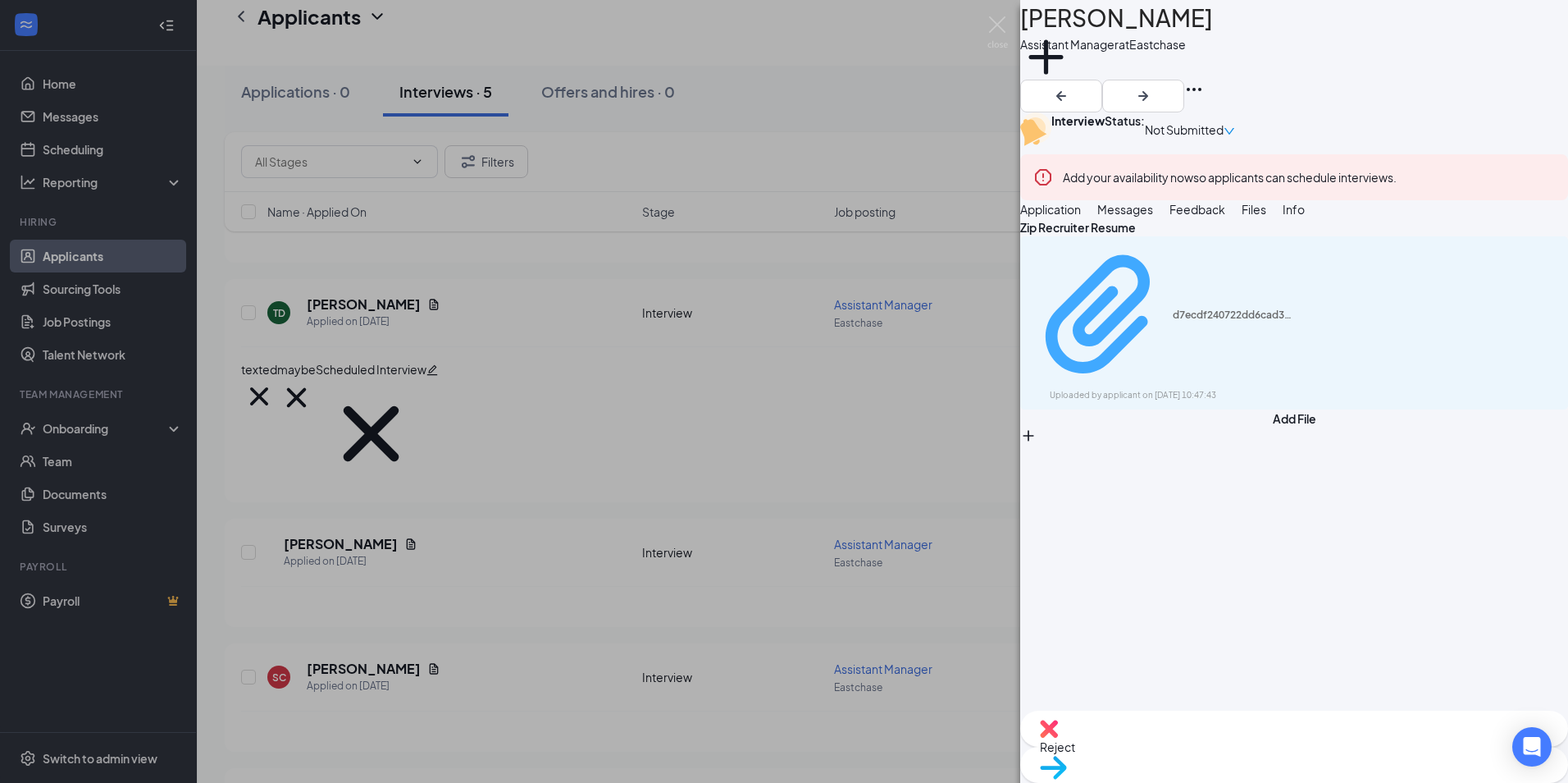
click at [1252, 389] on div "Uploaded by applicant on [DATE] 10:47:43" at bounding box center [1173, 395] width 246 height 13
